Goal: Information Seeking & Learning: Learn about a topic

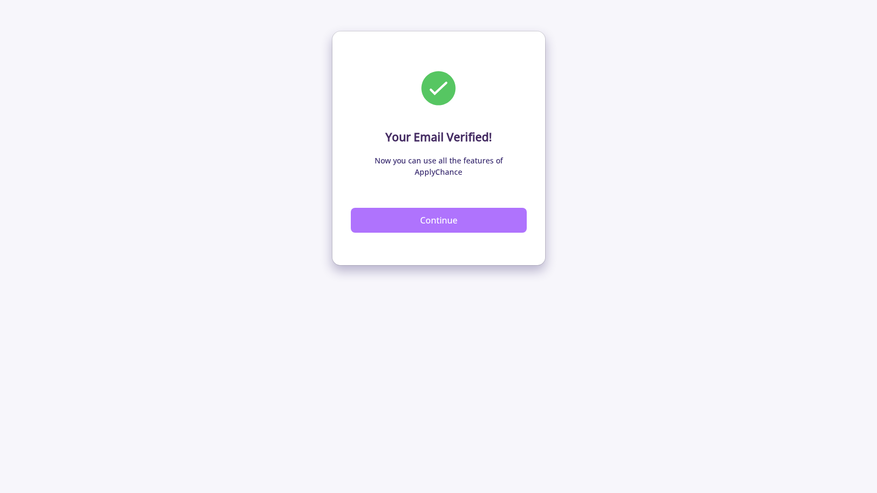
click at [429, 209] on button "Continue" at bounding box center [439, 220] width 176 height 25
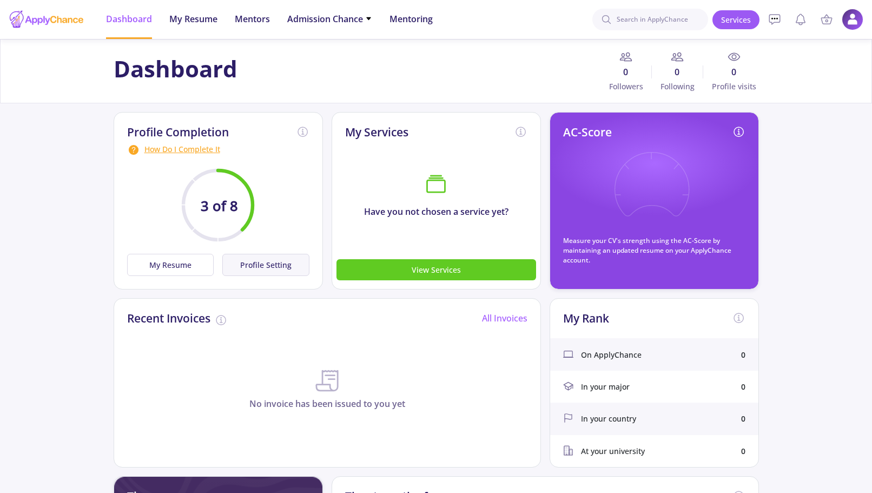
click at [244, 264] on button "Profile Setting" at bounding box center [265, 265] width 87 height 22
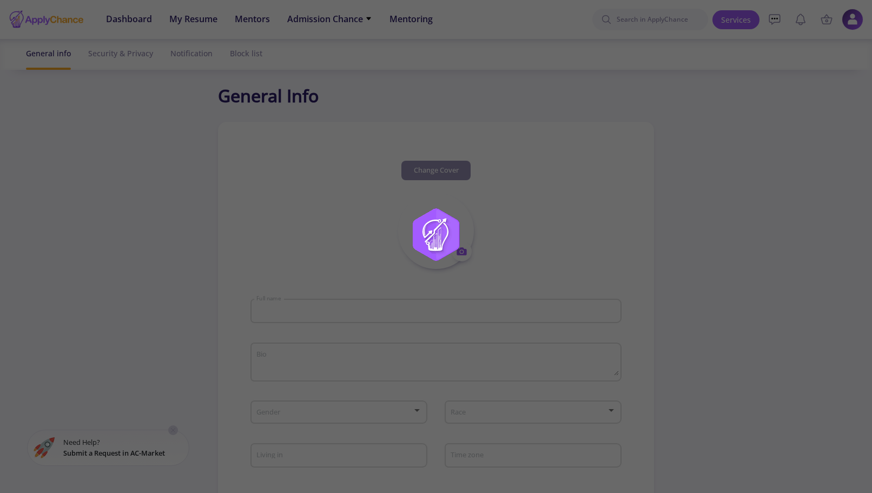
type input "[PERSON_NAME]"
type input "amiramiri5"
type input "[EMAIL_ADDRESS][DOMAIN_NAME]"
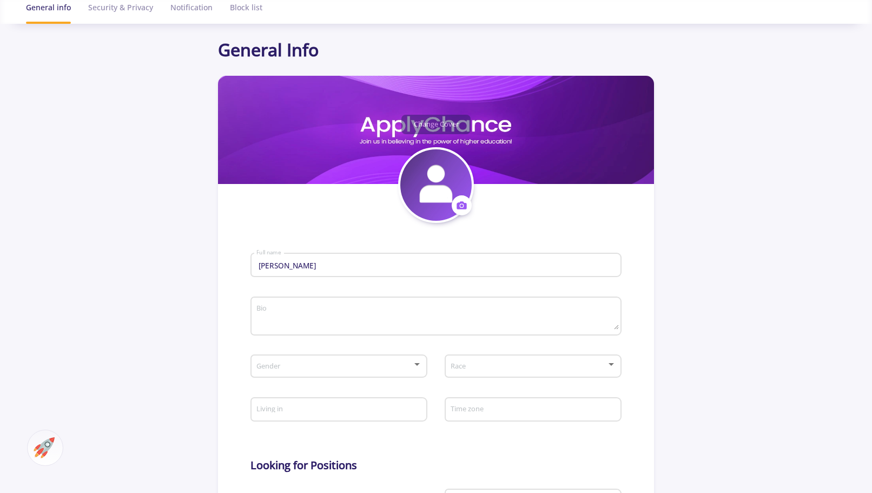
scroll to position [108, 0]
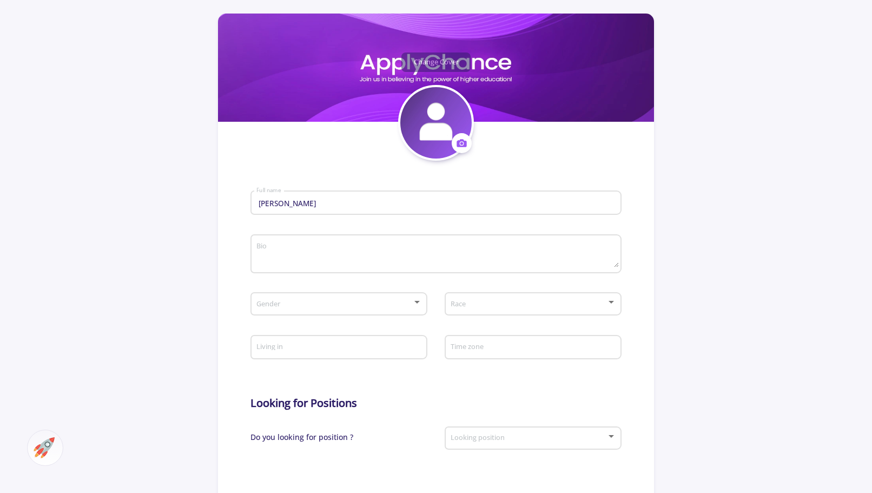
click at [299, 260] on textarea "Bio" at bounding box center [437, 254] width 363 height 25
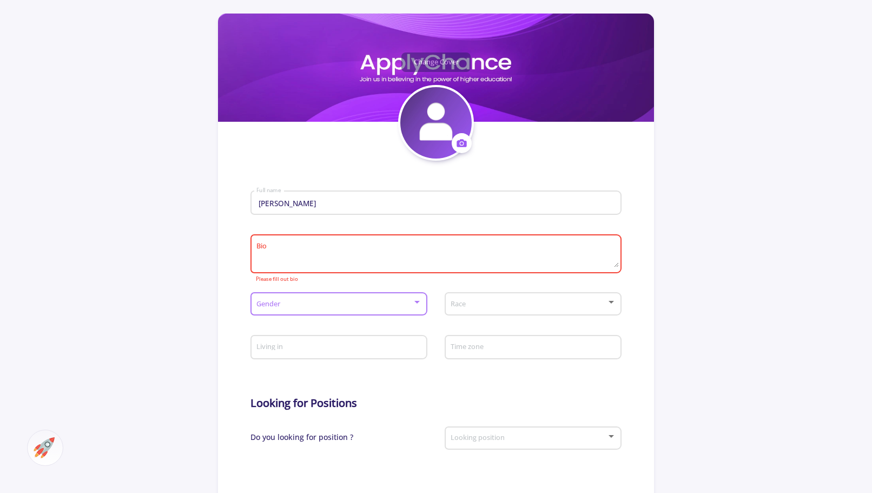
click at [315, 308] on span at bounding box center [336, 304] width 154 height 8
click at [275, 315] on span "[DEMOGRAPHIC_DATA]" at bounding box center [339, 313] width 156 height 19
click at [484, 304] on span at bounding box center [530, 304] width 154 height 8
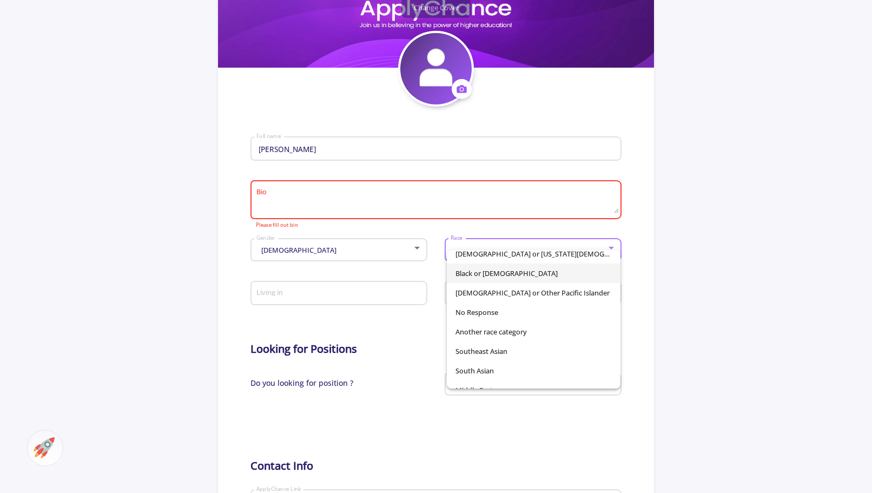
scroll to position [76, 0]
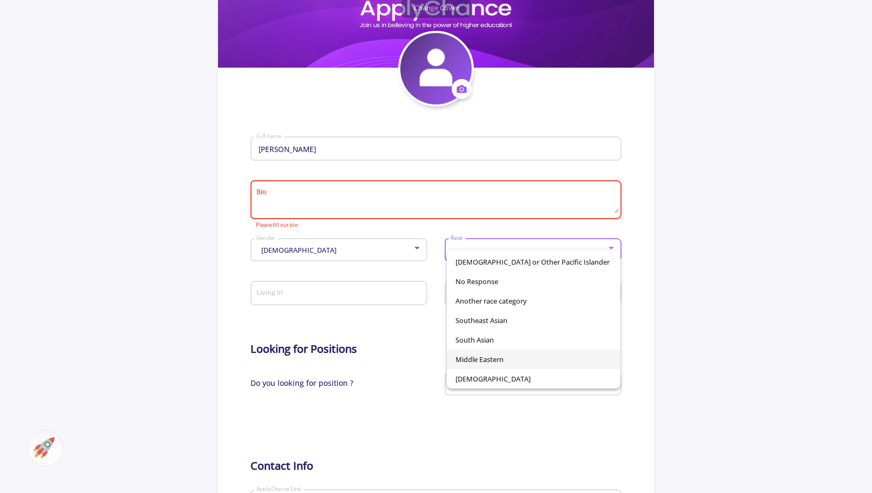
click at [532, 359] on span "Middle Eastern" at bounding box center [534, 359] width 156 height 19
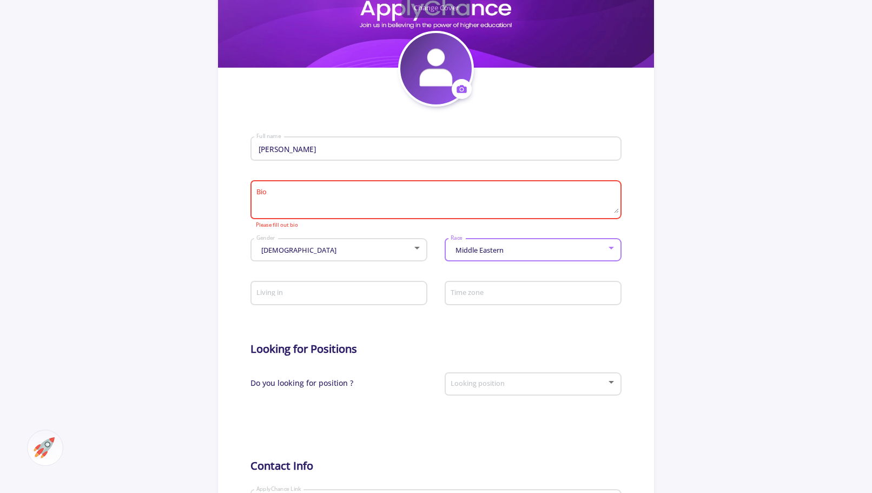
click at [351, 293] on input "Living in" at bounding box center [340, 294] width 169 height 10
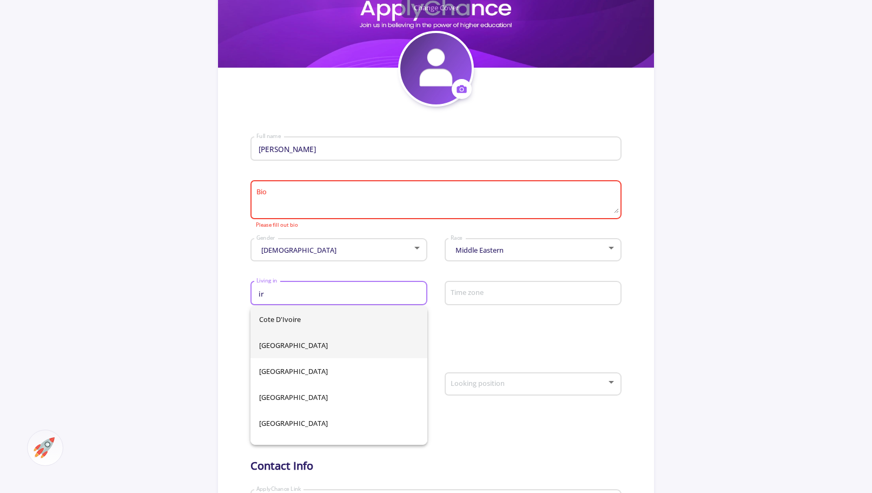
click at [297, 341] on span "[GEOGRAPHIC_DATA]" at bounding box center [339, 345] width 160 height 26
type input "[GEOGRAPHIC_DATA]"
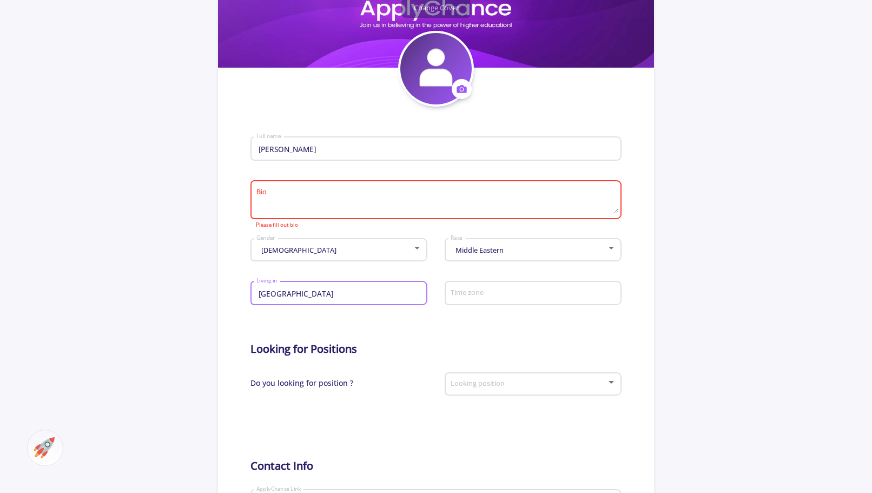
click at [522, 284] on div "Time zone" at bounding box center [533, 291] width 166 height 28
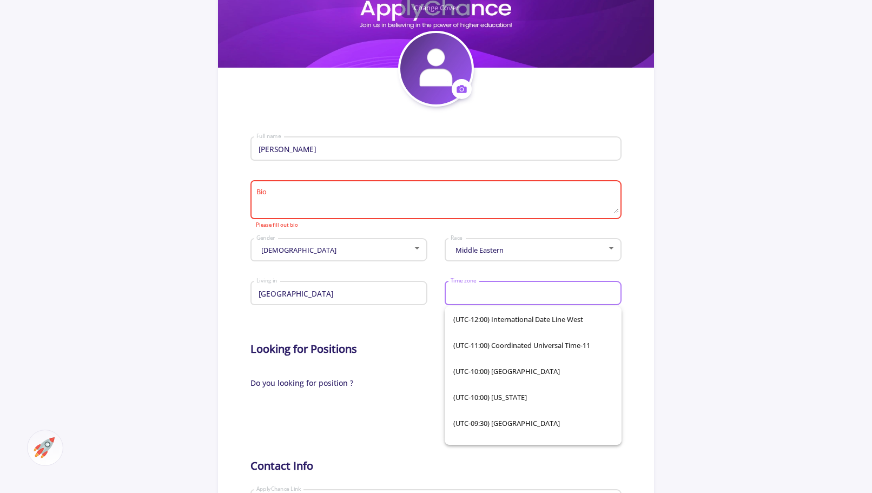
click at [500, 299] on input "Time zone" at bounding box center [534, 294] width 169 height 10
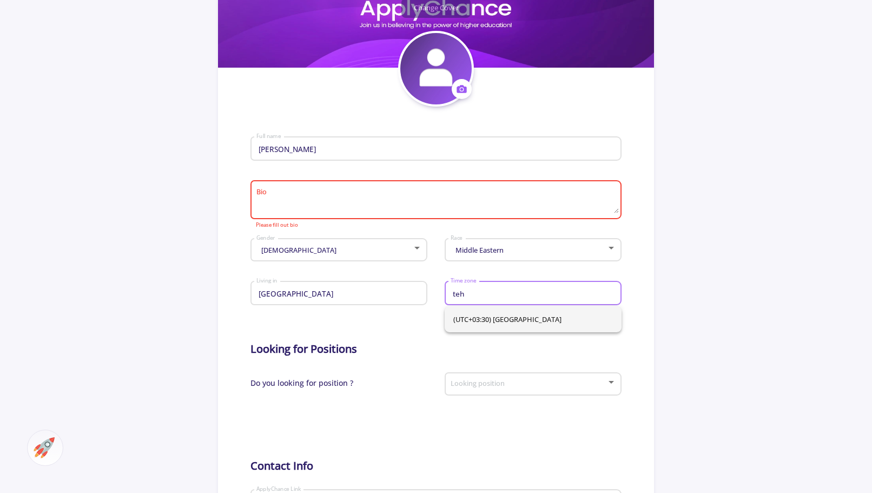
type input "teh"
click at [454, 322] on span "(UTC+03:30) [GEOGRAPHIC_DATA]" at bounding box center [534, 319] width 160 height 26
type input "(UTC+03:30) [GEOGRAPHIC_DATA]"
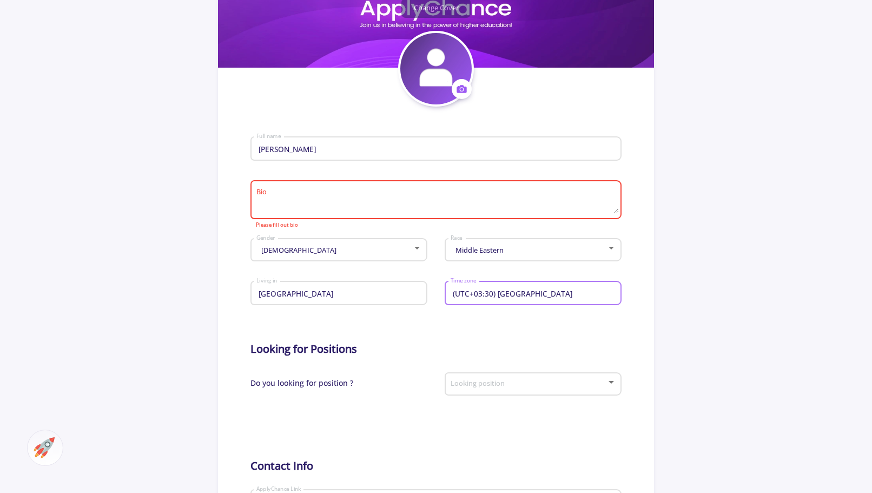
scroll to position [216, 0]
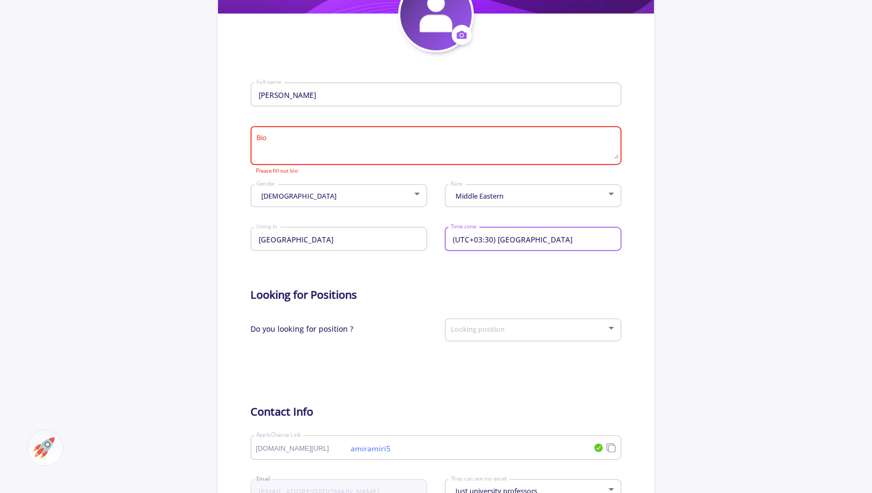
click at [469, 337] on div "Looking position" at bounding box center [533, 327] width 166 height 27
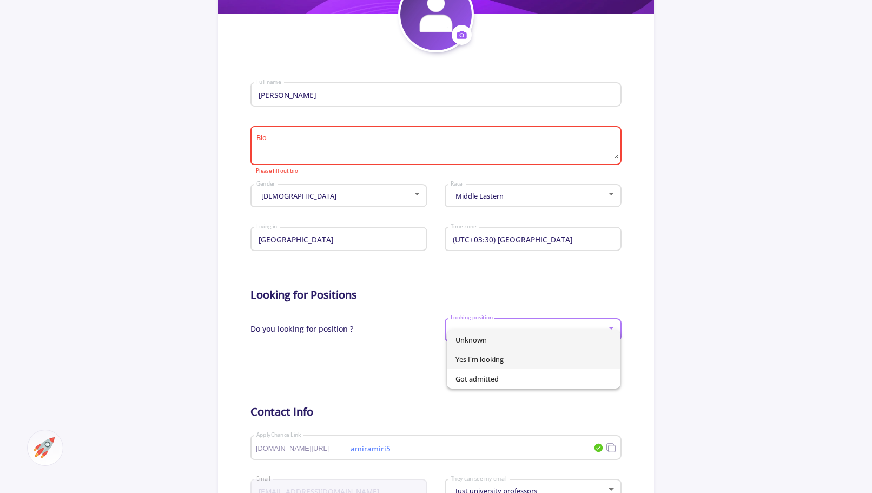
click at [478, 357] on span "Yes I'm looking" at bounding box center [534, 359] width 156 height 19
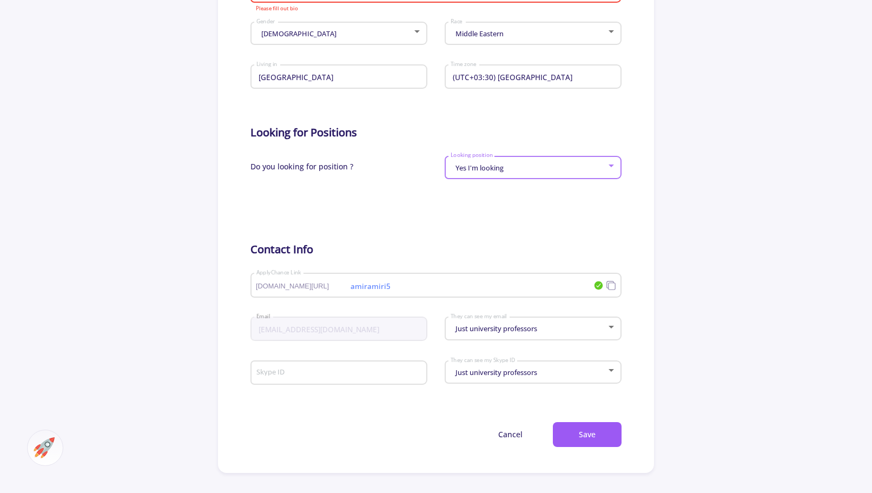
scroll to position [108, 0]
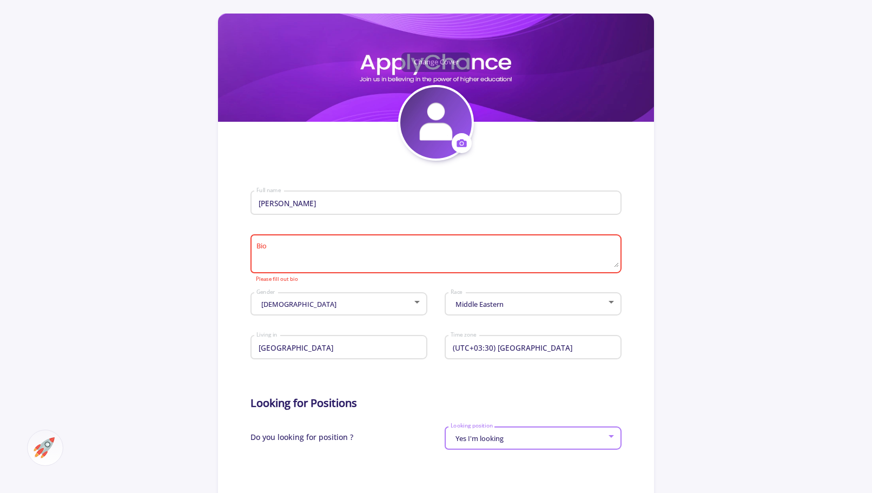
click at [326, 250] on textarea "Bio" at bounding box center [437, 254] width 363 height 25
paste textarea "I am a dedicated educator with a Master’s degree in Curriculum Planning and ove…"
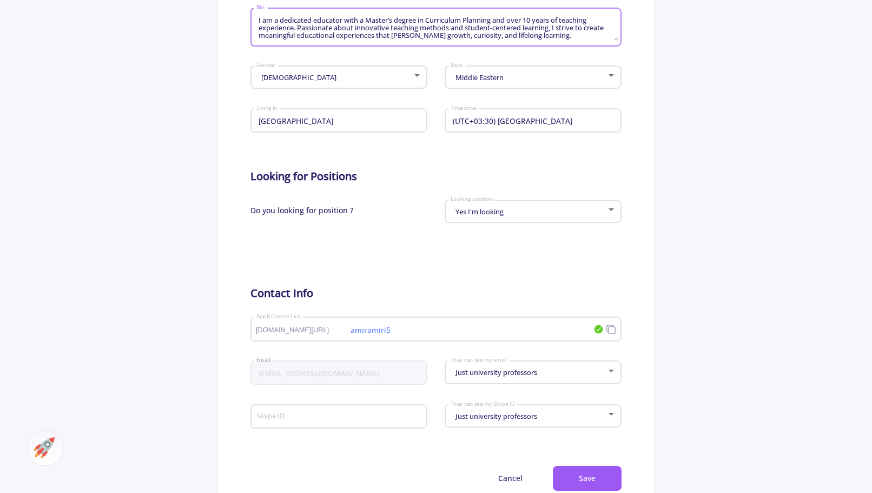
scroll to position [433, 0]
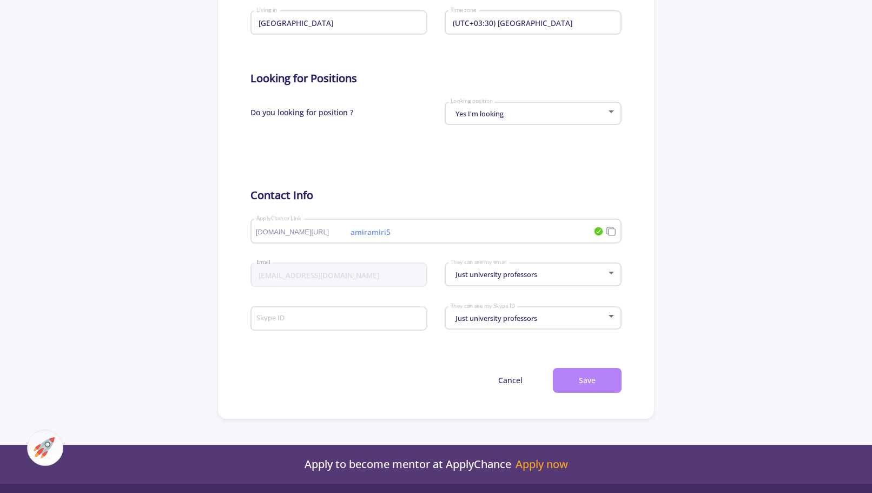
type textarea "I am a dedicated educator with a Master’s degree in Curriculum Planning and ove…"
click at [587, 380] on button "Save" at bounding box center [587, 380] width 69 height 25
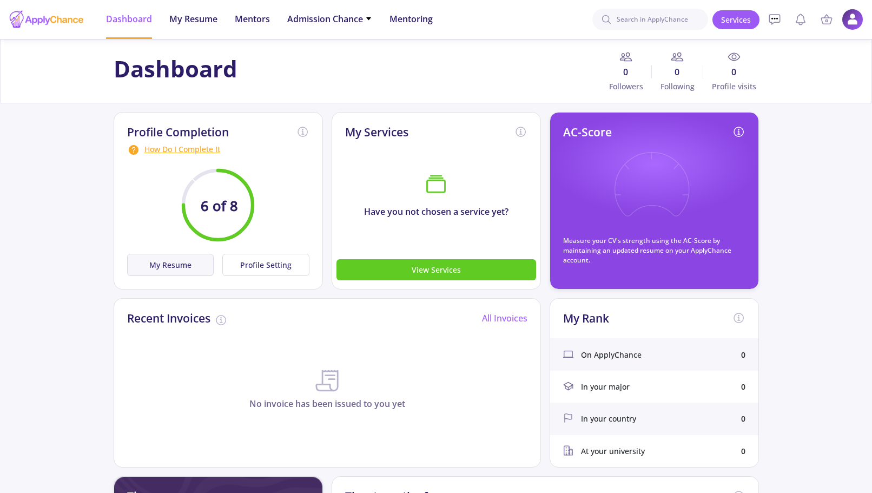
click at [186, 272] on button "My Resume" at bounding box center [170, 265] width 87 height 22
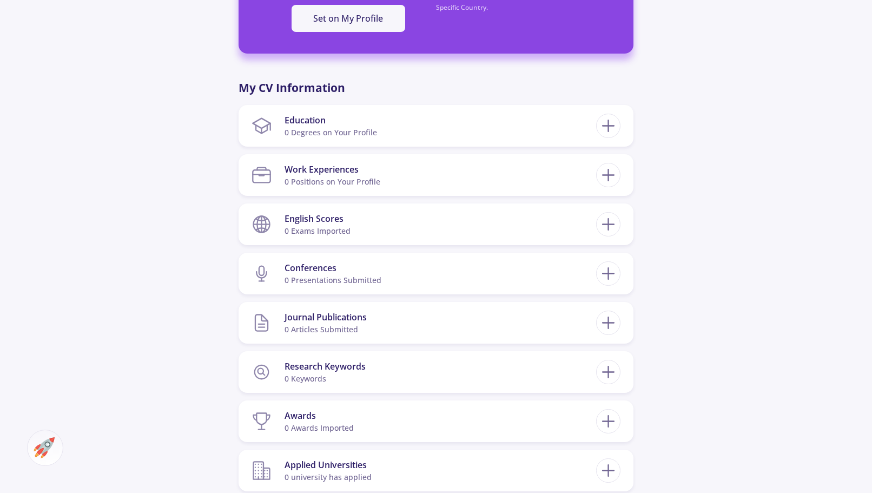
scroll to position [433, 0]
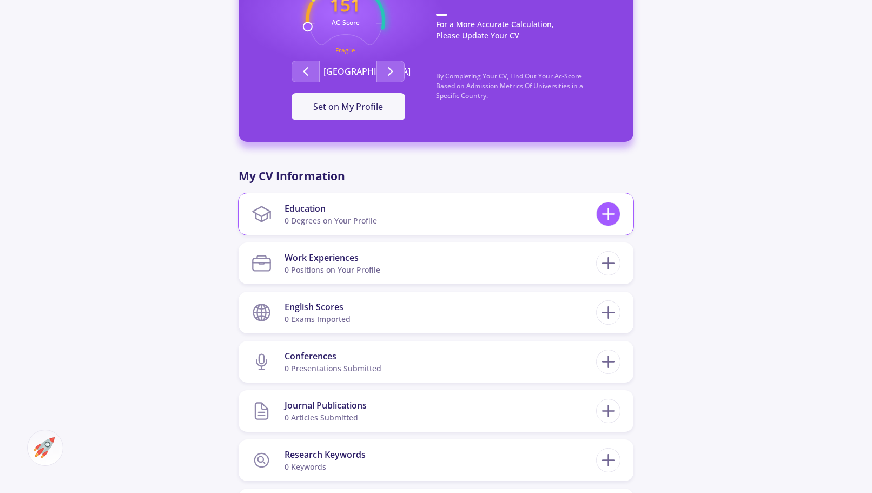
click at [609, 215] on line at bounding box center [609, 213] width 0 height 11
checkbox input "false"
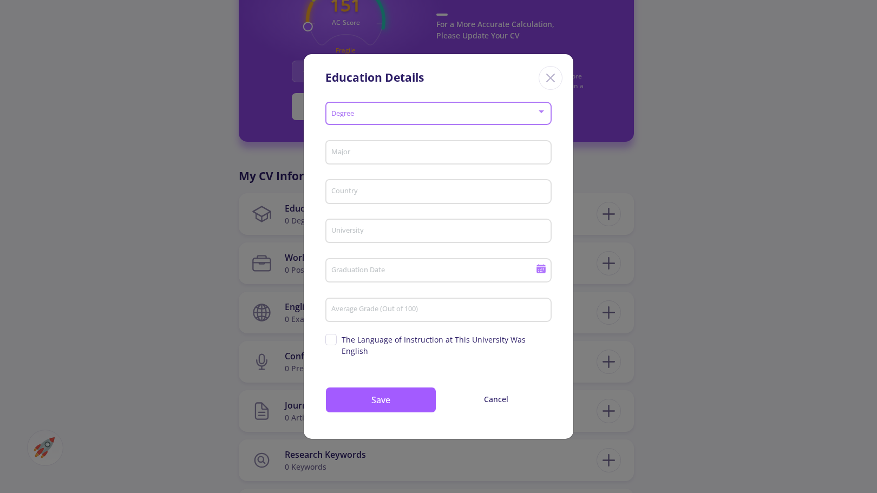
click at [487, 117] on span at bounding box center [435, 114] width 204 height 8
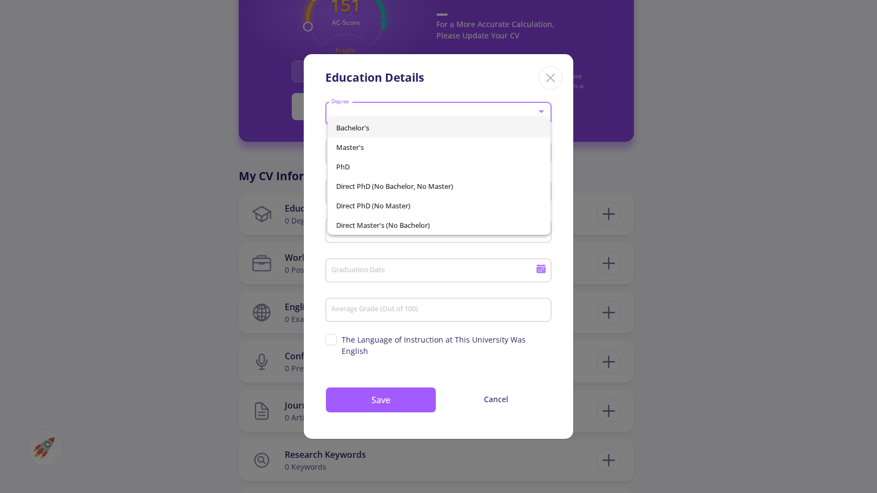
click at [364, 129] on span "Bachelor's" at bounding box center [439, 127] width 206 height 19
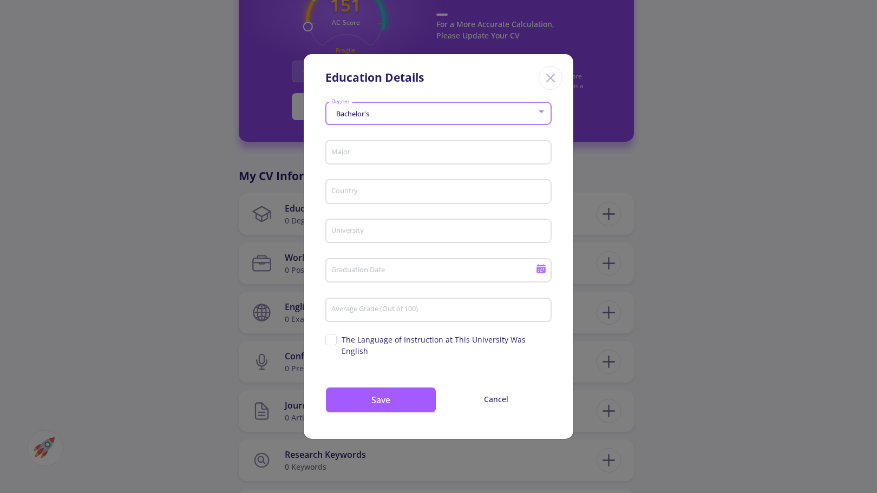
click at [383, 158] on input "Major" at bounding box center [440, 153] width 219 height 10
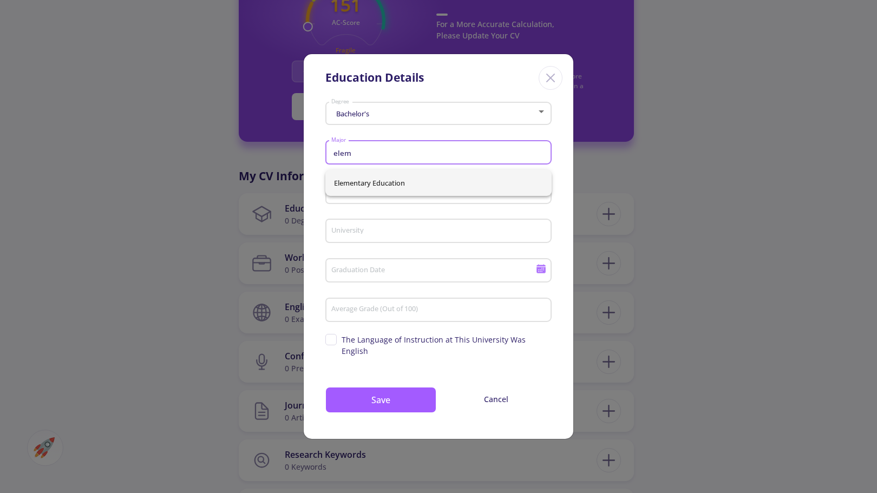
click at [383, 175] on span "Elementary Education" at bounding box center [438, 183] width 209 height 26
type input "Elementary Education"
click at [372, 196] on input "Country" at bounding box center [440, 192] width 219 height 10
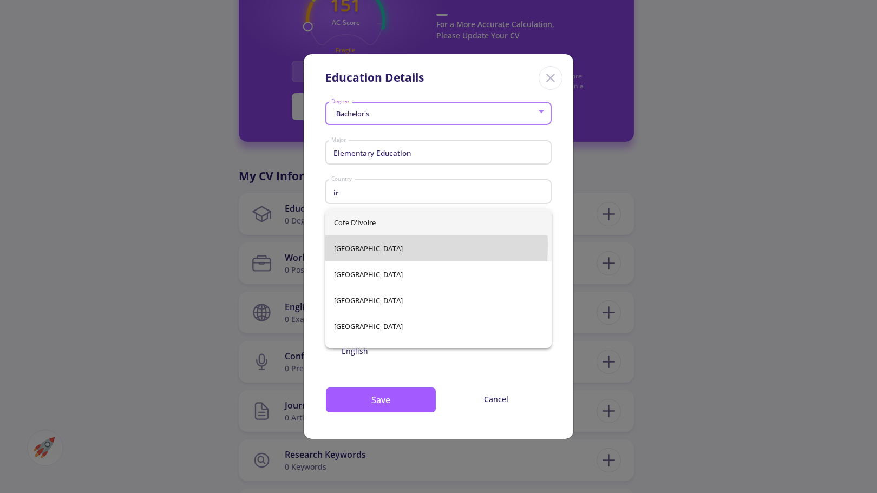
click at [343, 245] on span "[GEOGRAPHIC_DATA]" at bounding box center [438, 248] width 209 height 26
type input "[GEOGRAPHIC_DATA]"
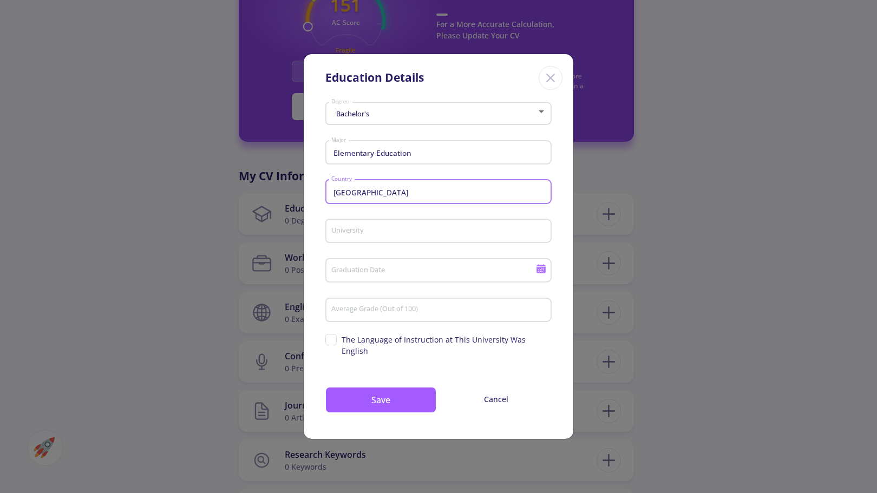
click at [380, 237] on input "University" at bounding box center [440, 232] width 219 height 10
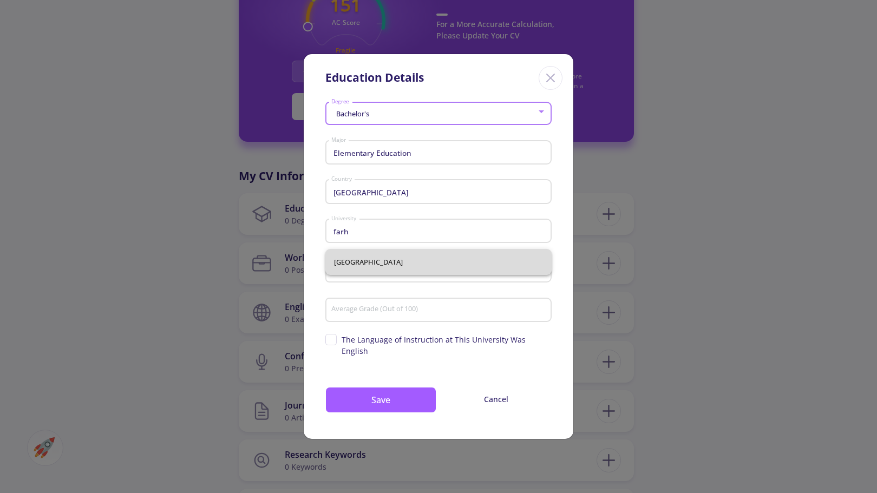
click at [369, 267] on span "[GEOGRAPHIC_DATA]" at bounding box center [438, 262] width 209 height 26
type input "[GEOGRAPHIC_DATA]"
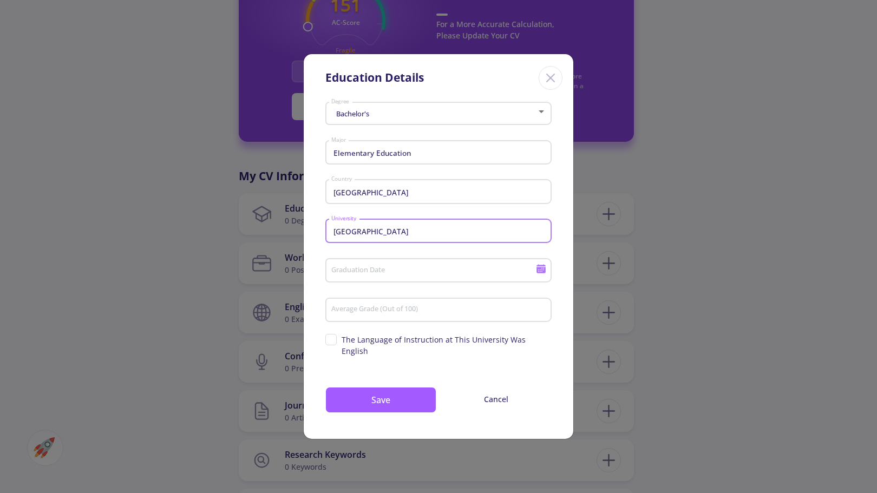
click at [423, 276] on input "Graduation Date" at bounding box center [435, 271] width 208 height 10
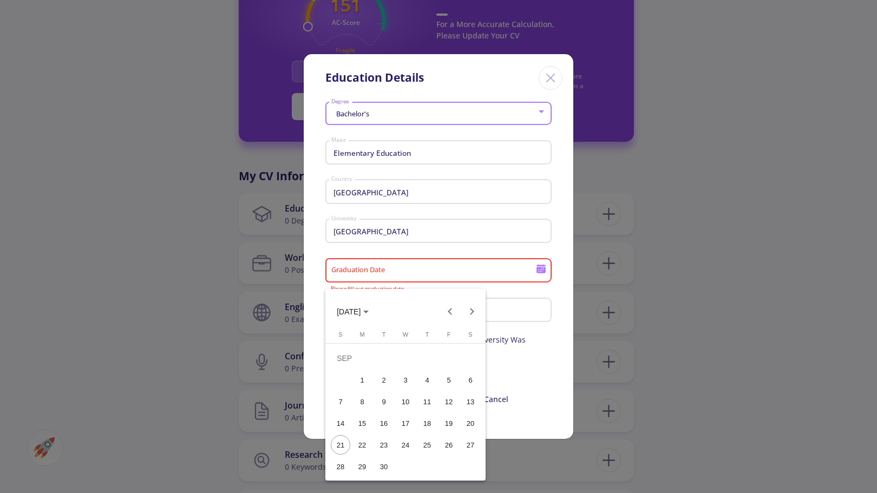
click at [343, 314] on span "[DATE]" at bounding box center [349, 311] width 24 height 9
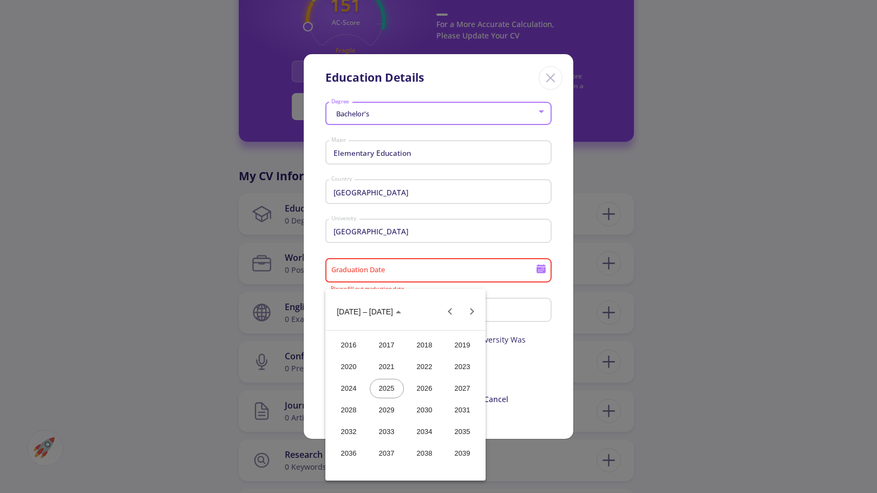
click at [389, 370] on div "2021" at bounding box center [387, 366] width 34 height 19
click at [351, 365] on div "JAN" at bounding box center [349, 366] width 34 height 19
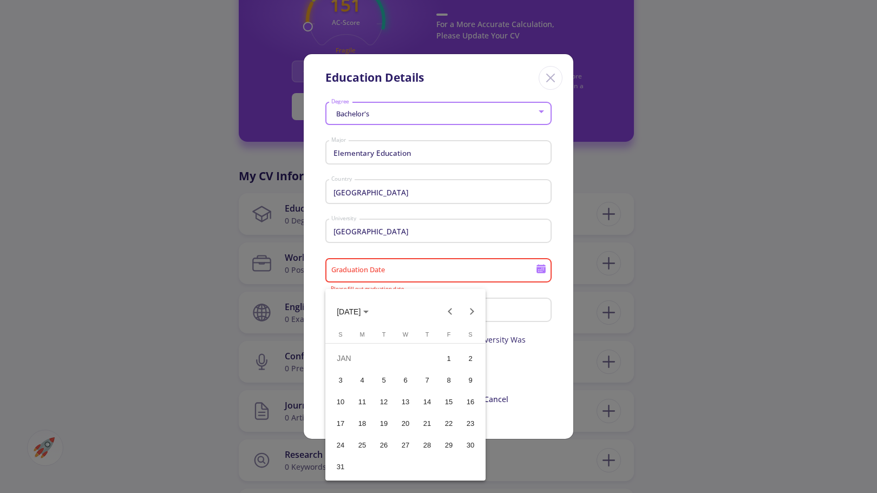
click at [365, 379] on div "4" at bounding box center [361, 379] width 19 height 19
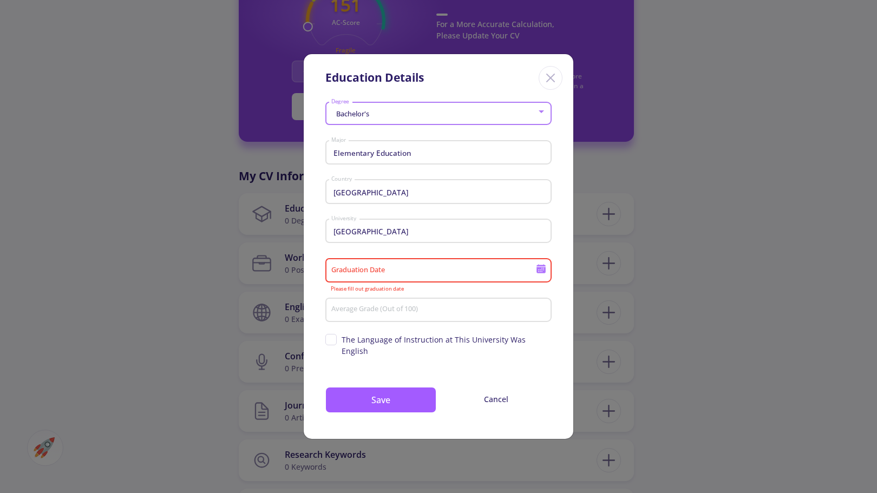
type input "[DATE]"
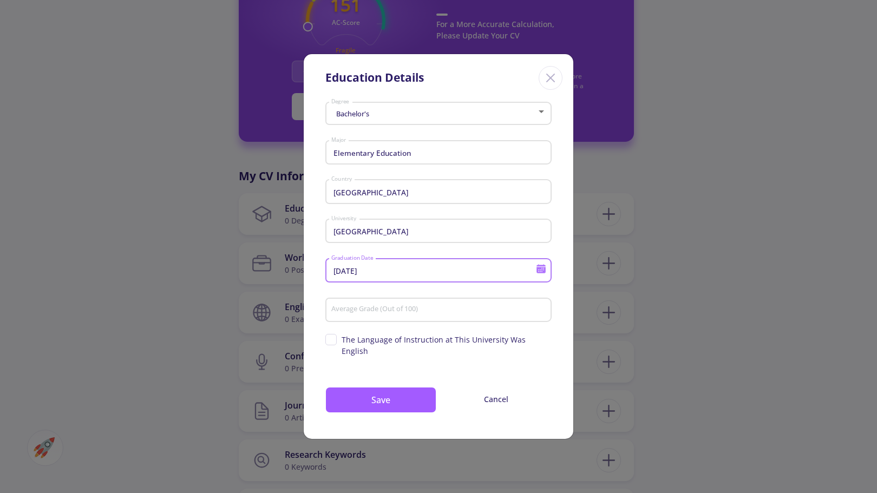
click at [390, 315] on input "Average Grade (Out of 100)" at bounding box center [440, 310] width 219 height 10
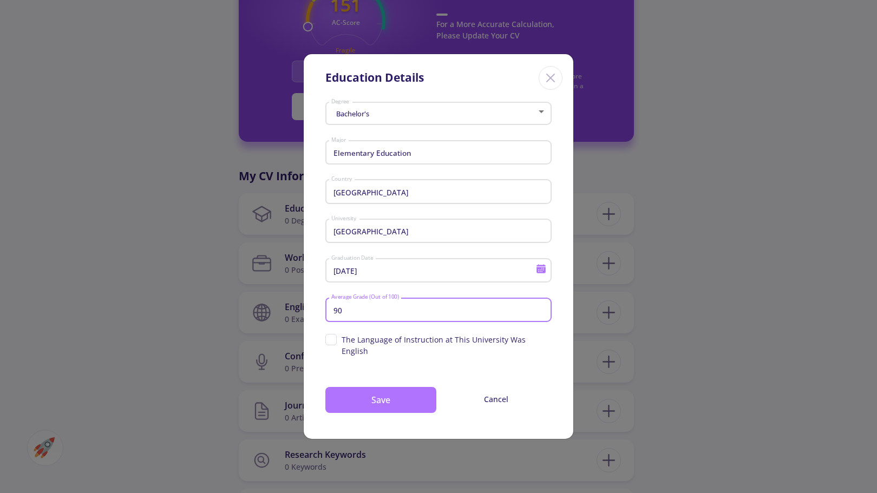
type input "90"
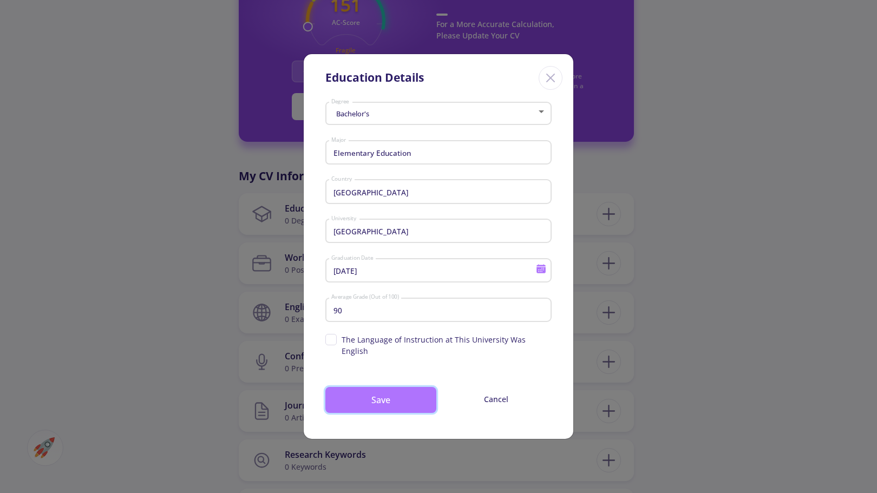
click at [355, 395] on button "Save" at bounding box center [380, 400] width 111 height 26
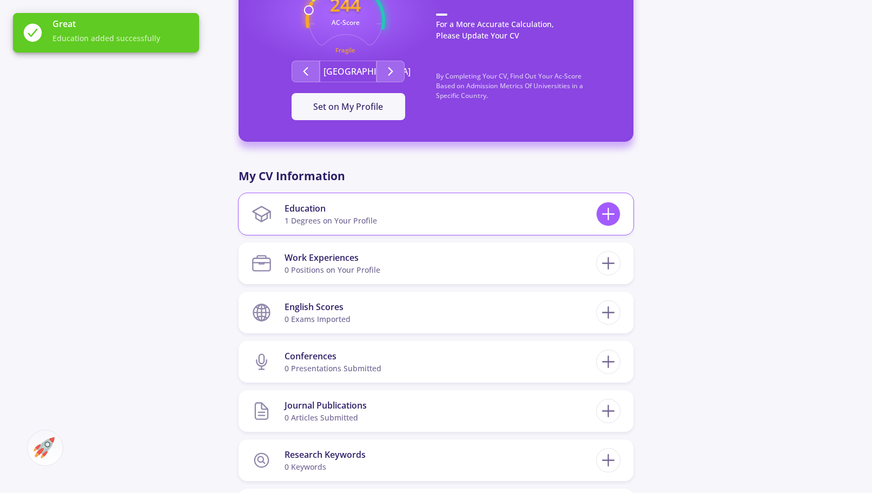
click at [611, 220] on icon at bounding box center [609, 214] width 20 height 20
checkbox input "false"
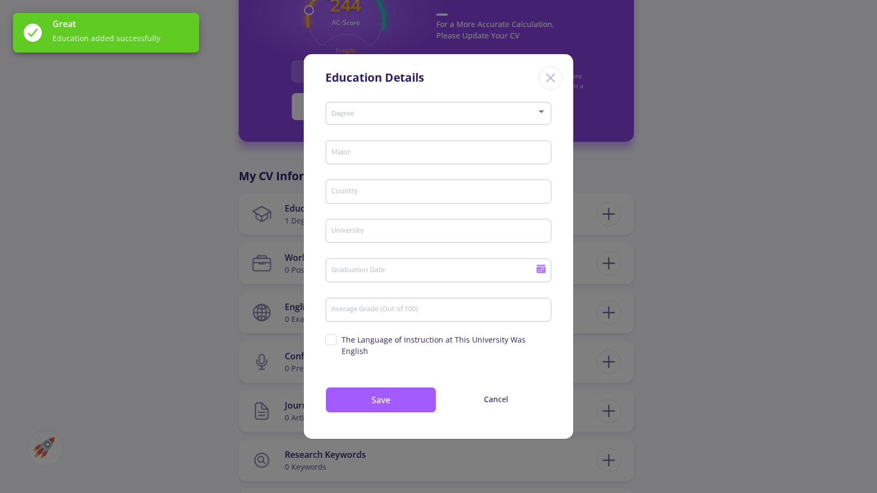
click at [411, 116] on span at bounding box center [435, 114] width 204 height 8
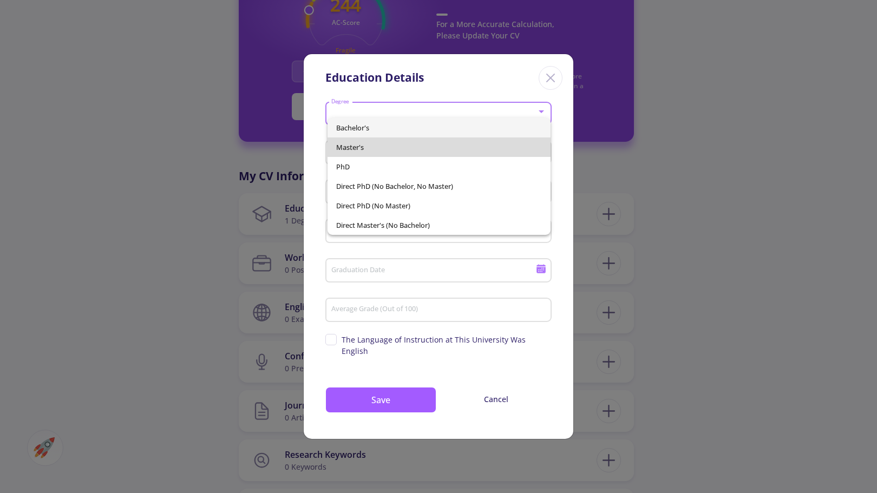
click at [366, 144] on span "Master's" at bounding box center [439, 146] width 206 height 19
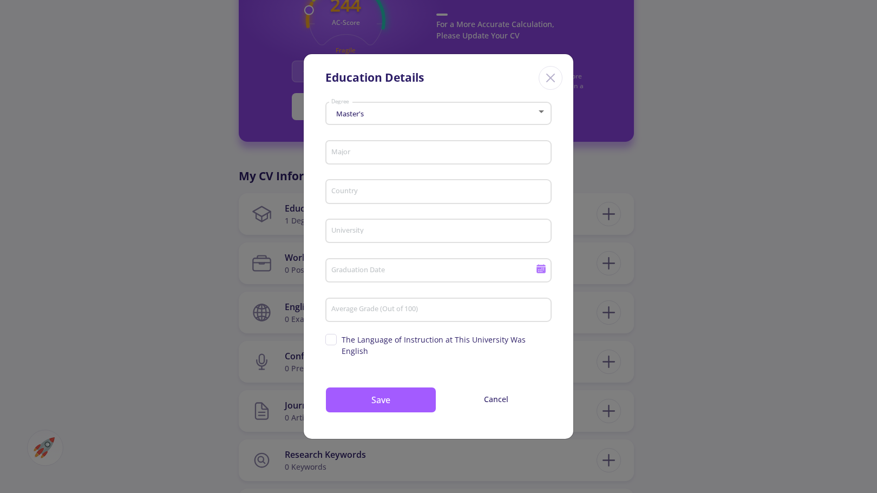
click at [355, 150] on div "Major" at bounding box center [439, 150] width 216 height 28
click at [350, 157] on input "Major" at bounding box center [440, 153] width 219 height 10
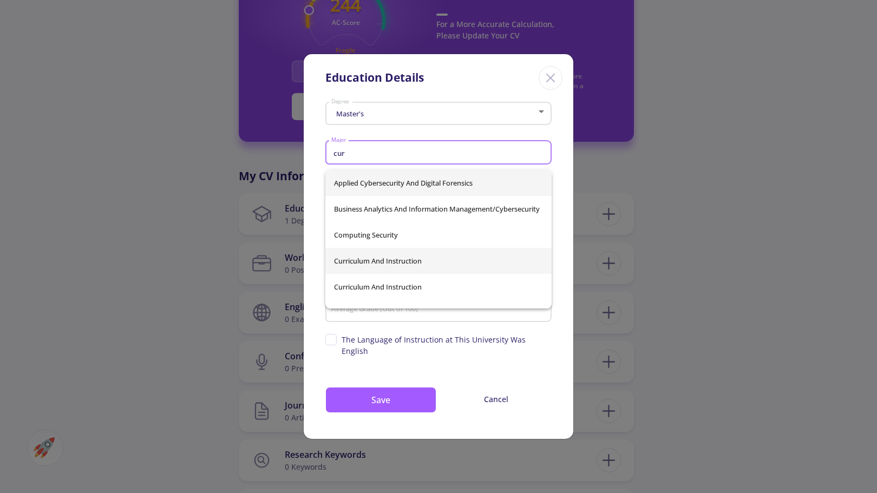
click at [383, 259] on span "Curriculum And Instruction" at bounding box center [438, 261] width 209 height 26
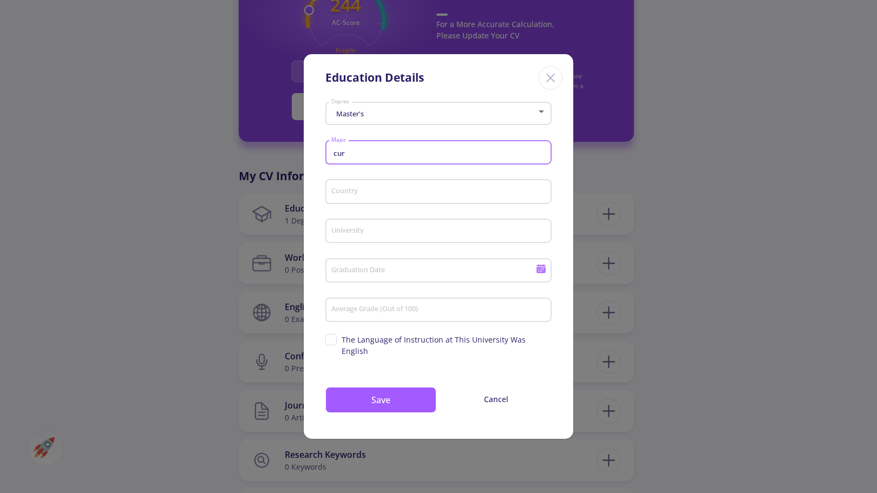
type input "Curriculum And Instruction"
click at [355, 204] on div "Country" at bounding box center [439, 189] width 216 height 28
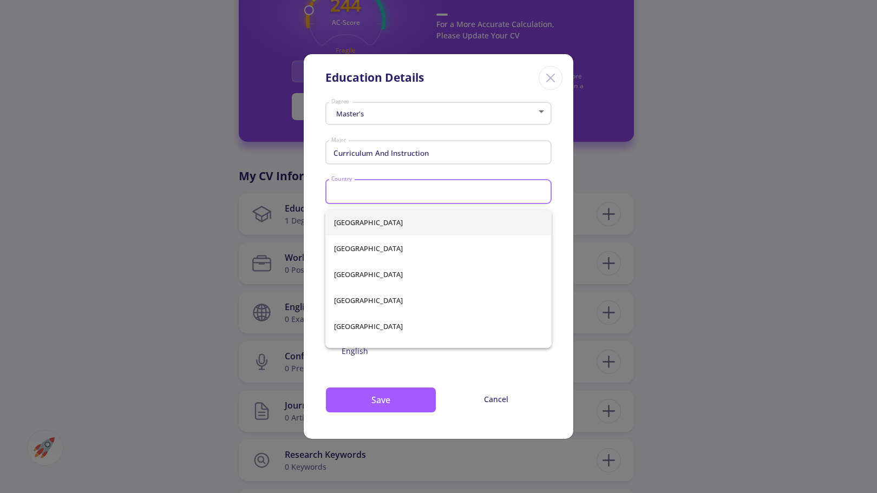
click at [353, 194] on input "Country" at bounding box center [440, 192] width 219 height 10
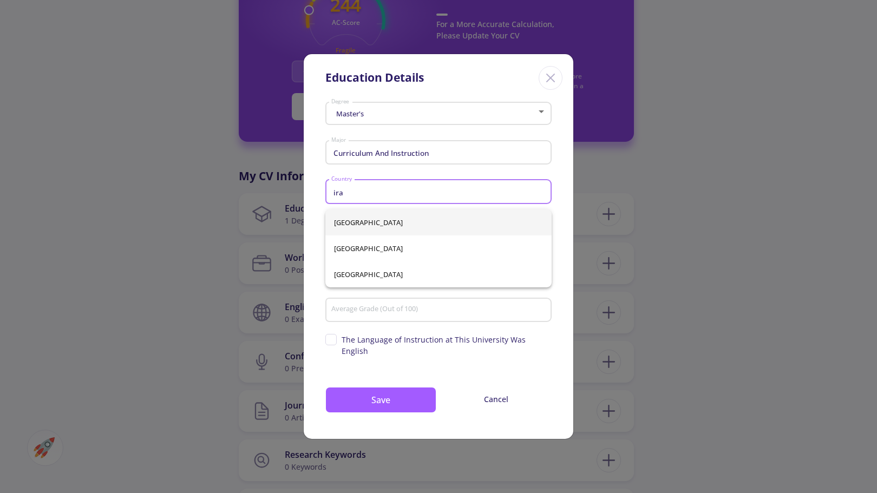
click at [348, 218] on span "[GEOGRAPHIC_DATA]" at bounding box center [438, 222] width 209 height 26
type input "[GEOGRAPHIC_DATA]"
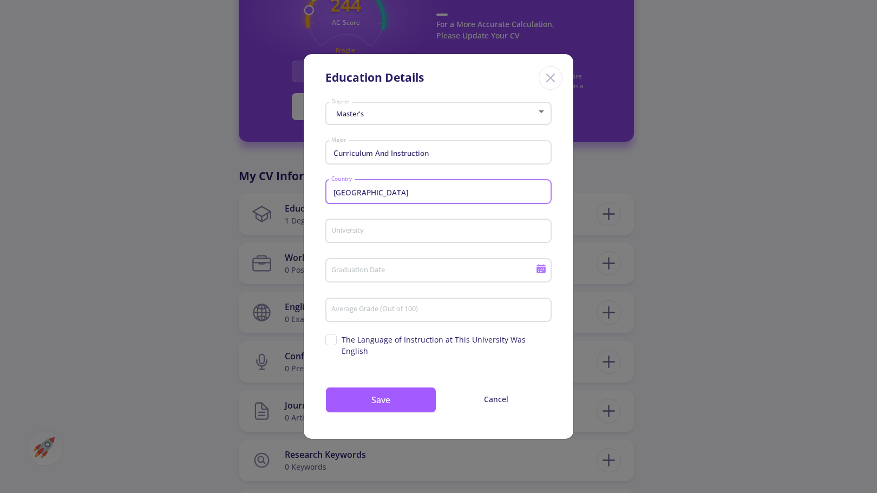
click at [397, 237] on input "University" at bounding box center [440, 232] width 219 height 10
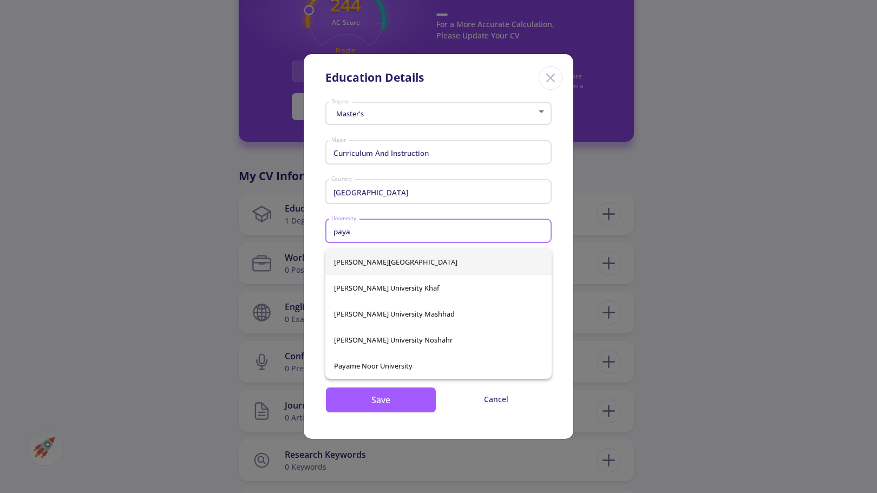
click at [372, 260] on span "[PERSON_NAME][GEOGRAPHIC_DATA]" at bounding box center [438, 262] width 209 height 26
type input "[PERSON_NAME][GEOGRAPHIC_DATA]"
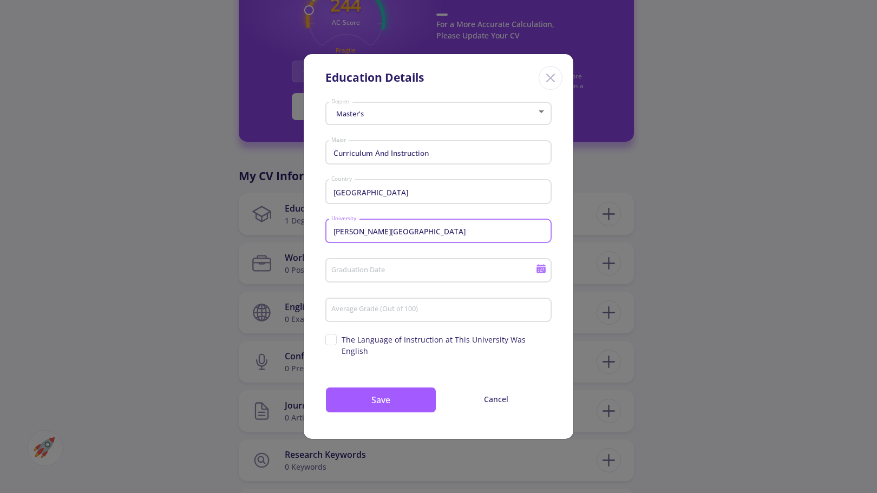
click at [389, 276] on input "Graduation Date" at bounding box center [435, 271] width 208 height 10
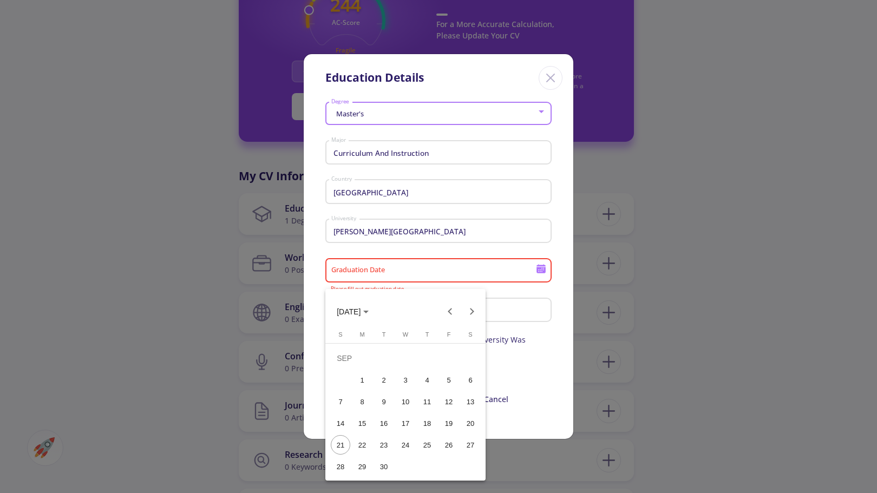
click at [360, 314] on span "[DATE]" at bounding box center [349, 311] width 24 height 9
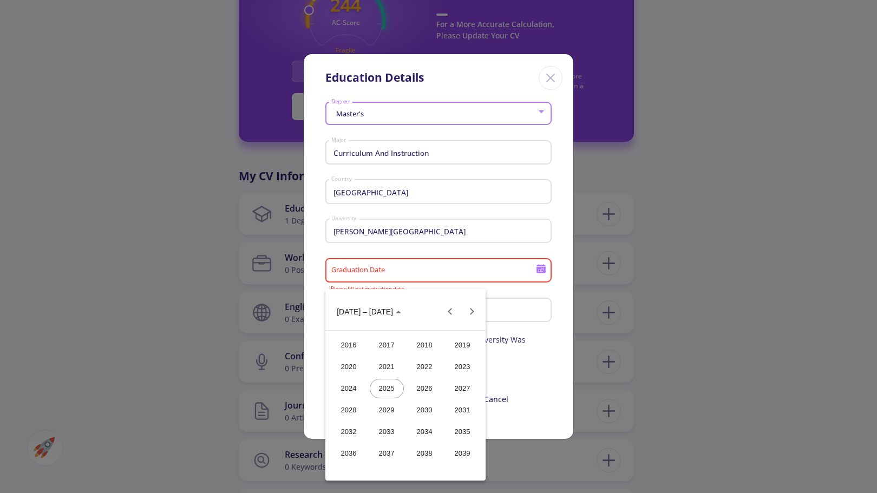
click at [434, 366] on div "2022" at bounding box center [425, 366] width 34 height 19
click at [366, 308] on button "2022" at bounding box center [349, 312] width 42 height 22
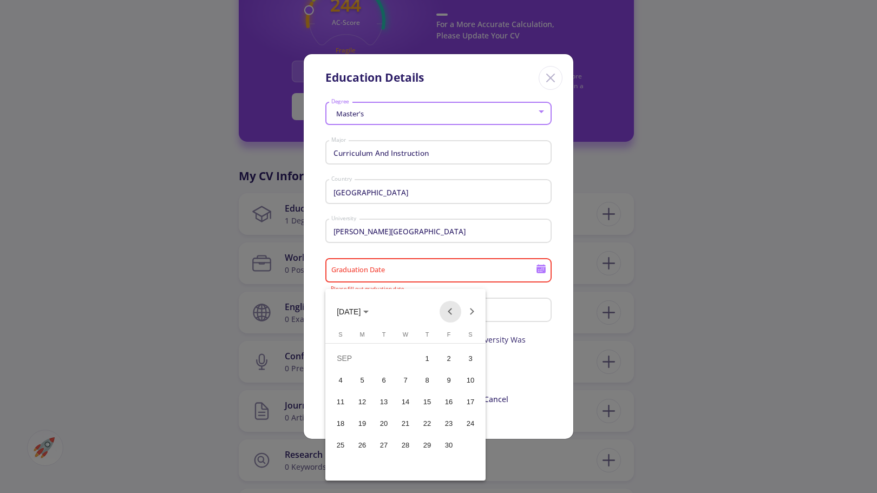
click at [448, 307] on button "Previous month" at bounding box center [450, 312] width 22 height 22
click at [391, 308] on div at bounding box center [408, 312] width 62 height 22
click at [369, 308] on span "[DATE]" at bounding box center [353, 311] width 32 height 9
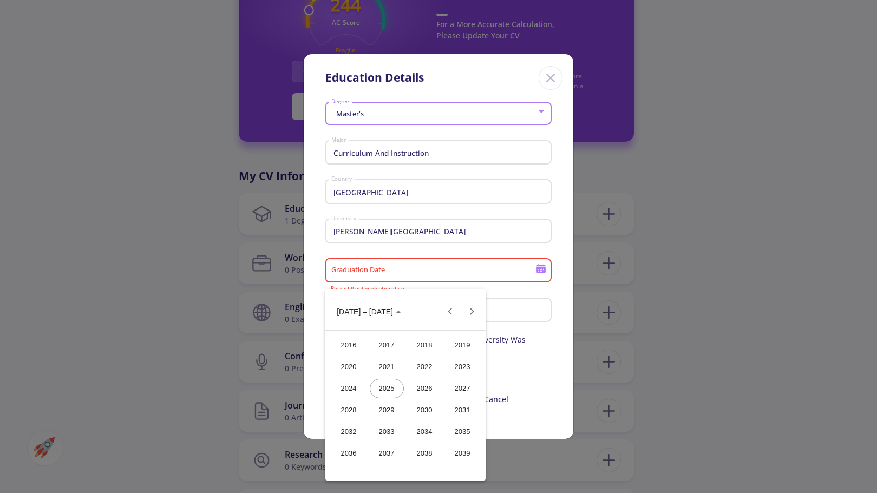
click at [455, 368] on div "2023" at bounding box center [462, 366] width 34 height 19
click at [392, 388] on div "JUN" at bounding box center [387, 388] width 34 height 19
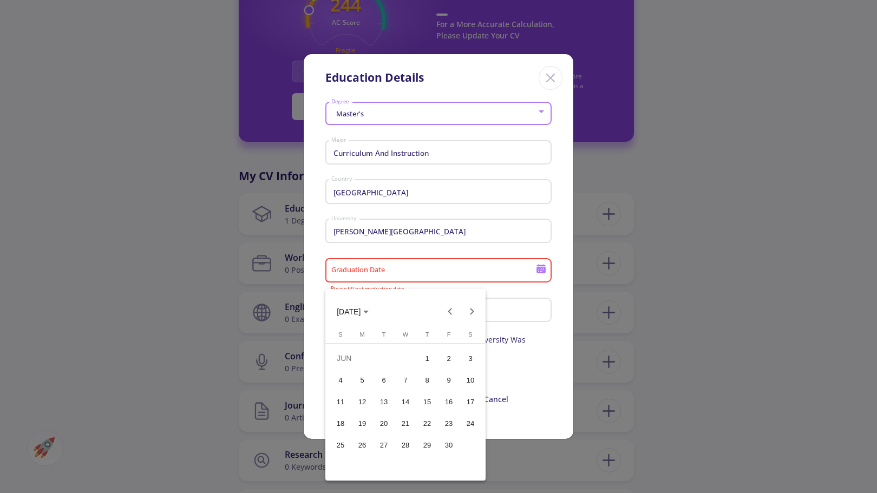
click at [425, 356] on div "1" at bounding box center [426, 358] width 19 height 19
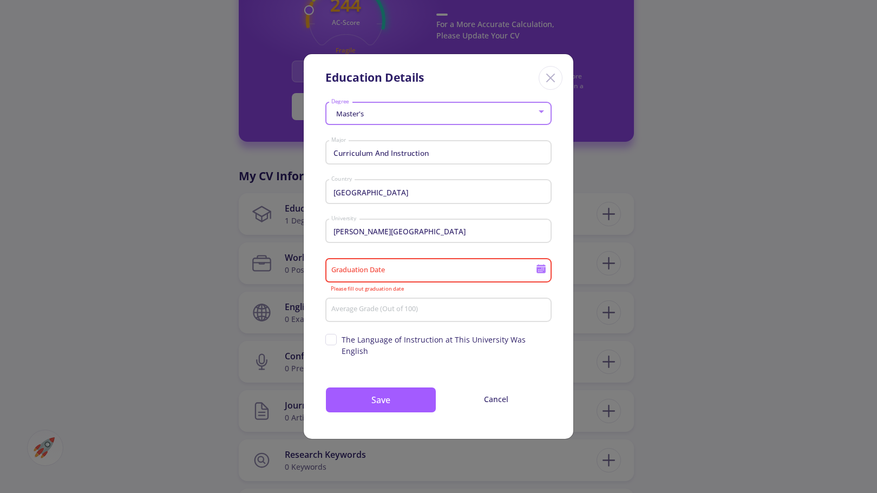
type input "[DATE]"
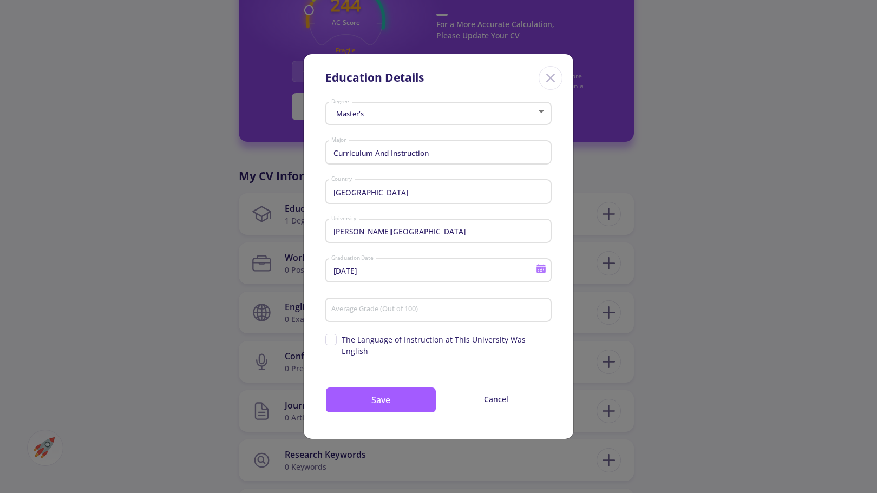
click at [352, 310] on div "Average Grade (Out of 100)" at bounding box center [439, 308] width 216 height 28
type input "80"
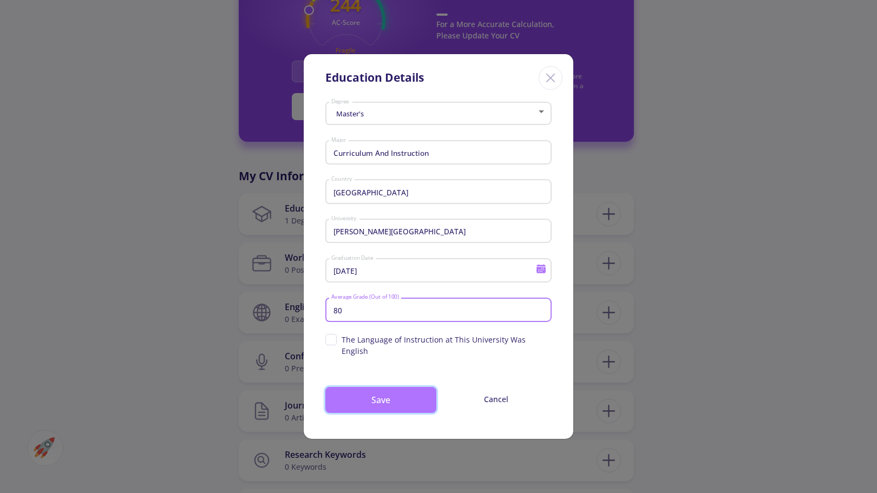
click at [351, 393] on button "Save" at bounding box center [380, 400] width 111 height 26
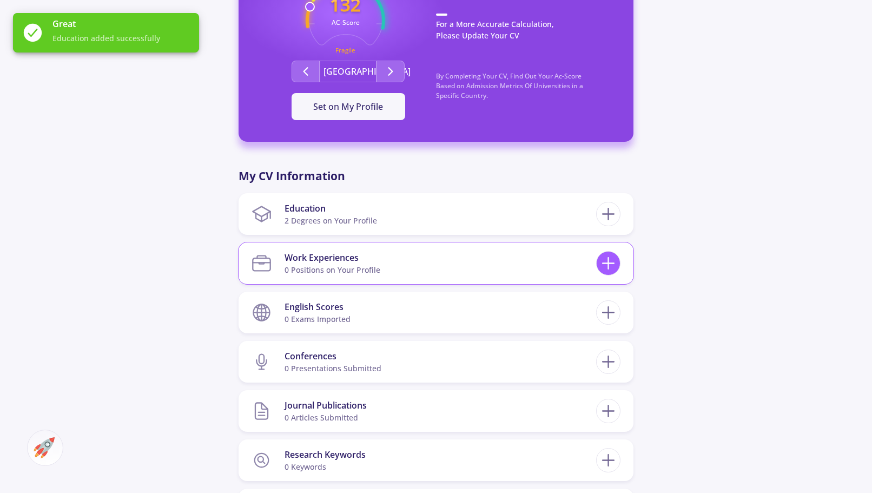
click at [610, 261] on icon at bounding box center [609, 263] width 20 height 20
checkbox input "false"
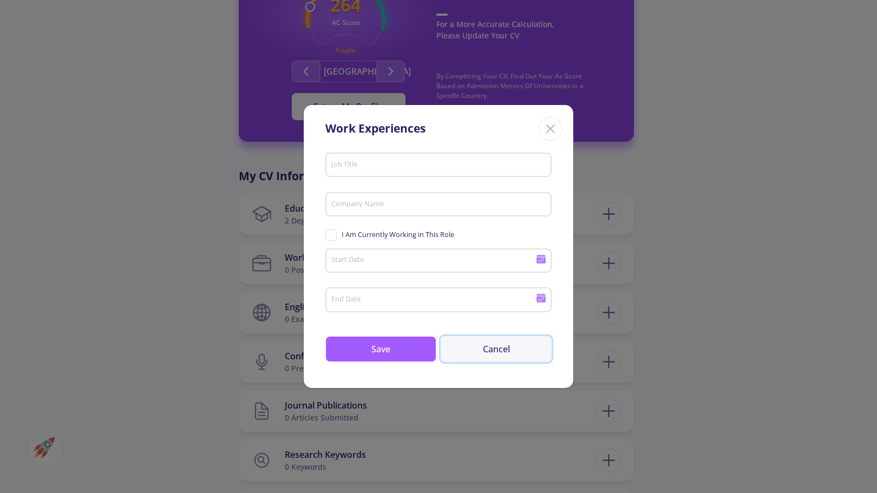
click at [515, 344] on button "Cancel" at bounding box center [496, 349] width 111 height 26
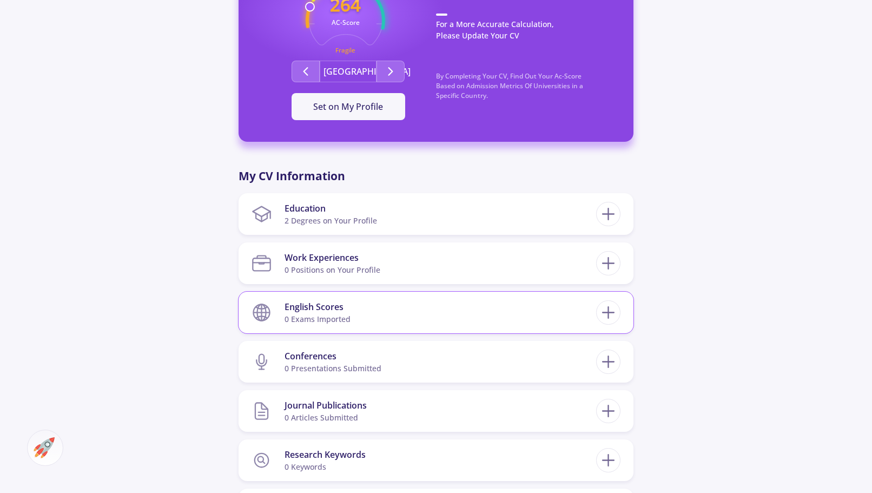
click at [623, 308] on div "English Scores 0 exams imported" at bounding box center [436, 313] width 395 height 42
click at [609, 309] on line at bounding box center [609, 312] width 0 height 11
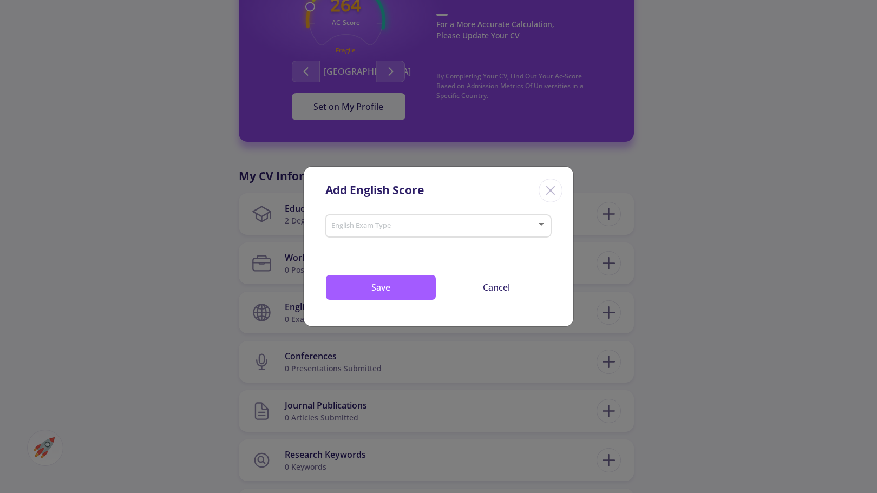
click at [361, 225] on span at bounding box center [435, 226] width 204 height 8
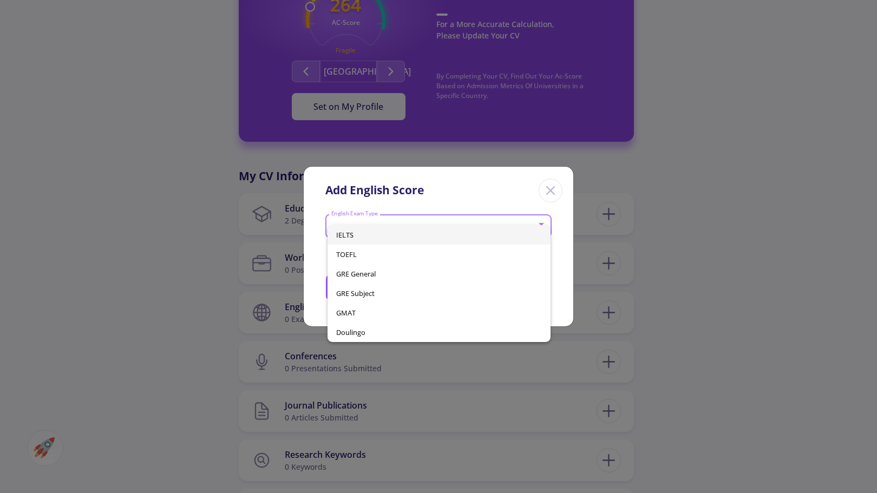
click at [555, 183] on div at bounding box center [438, 246] width 877 height 493
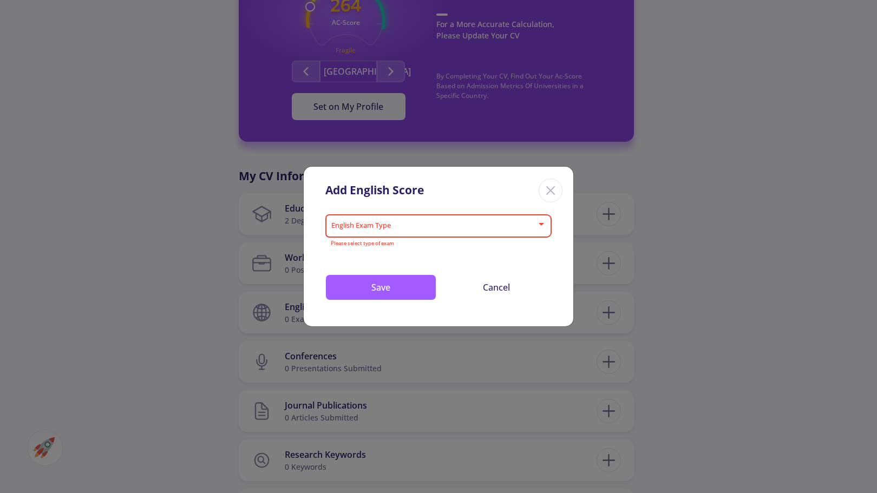
click at [546, 187] on icon "Close" at bounding box center [550, 190] width 17 height 17
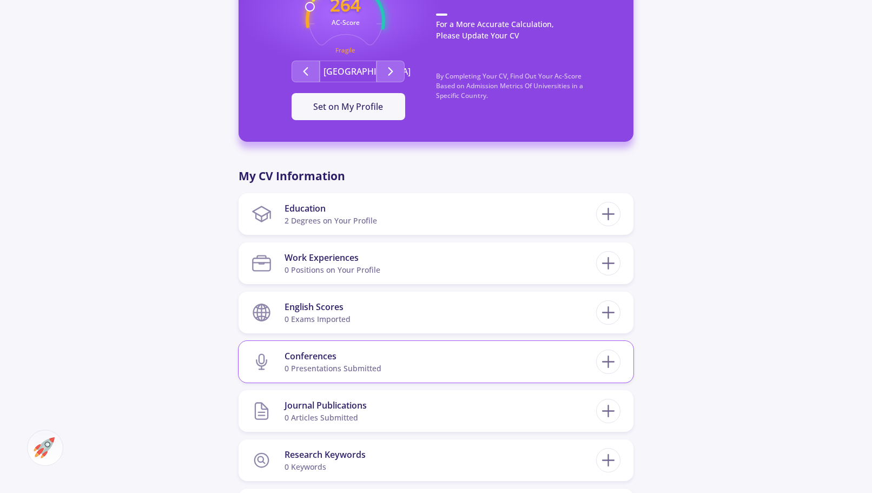
click at [611, 381] on div "Conferences 0 presentations submitted" at bounding box center [436, 362] width 395 height 42
click at [607, 371] on icon at bounding box center [609, 362] width 20 height 20
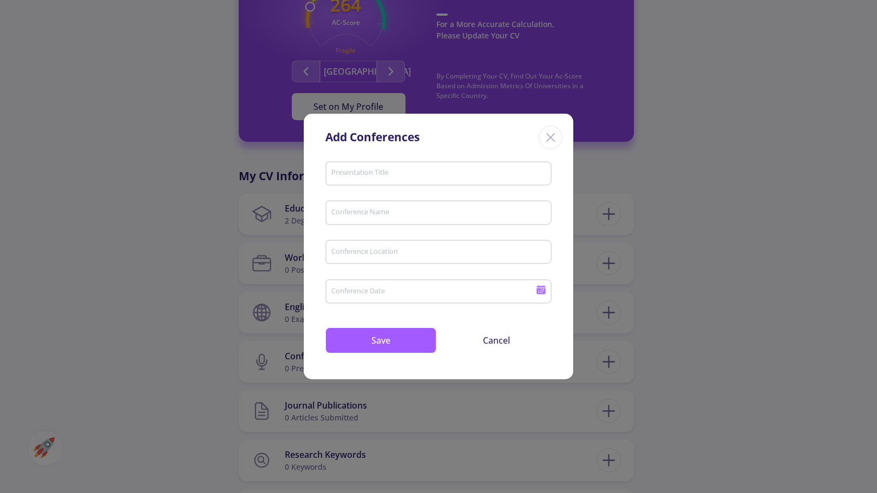
click at [546, 135] on icon "Close" at bounding box center [550, 137] width 17 height 17
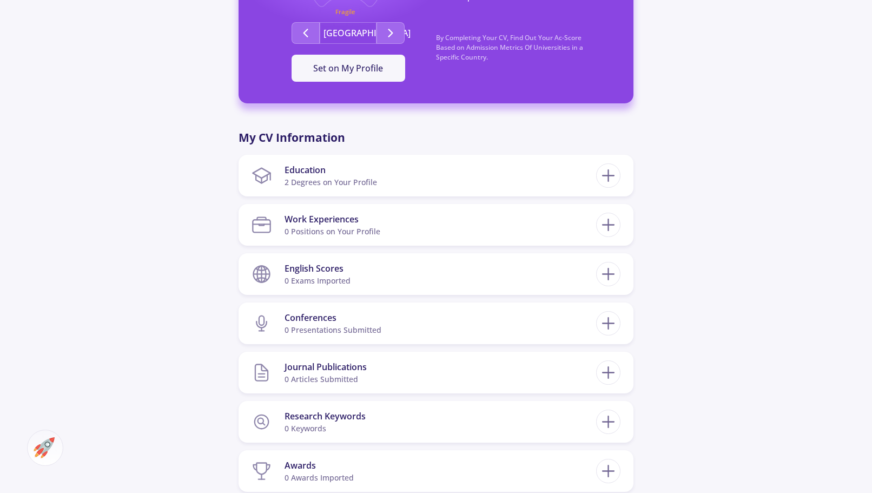
scroll to position [595, 0]
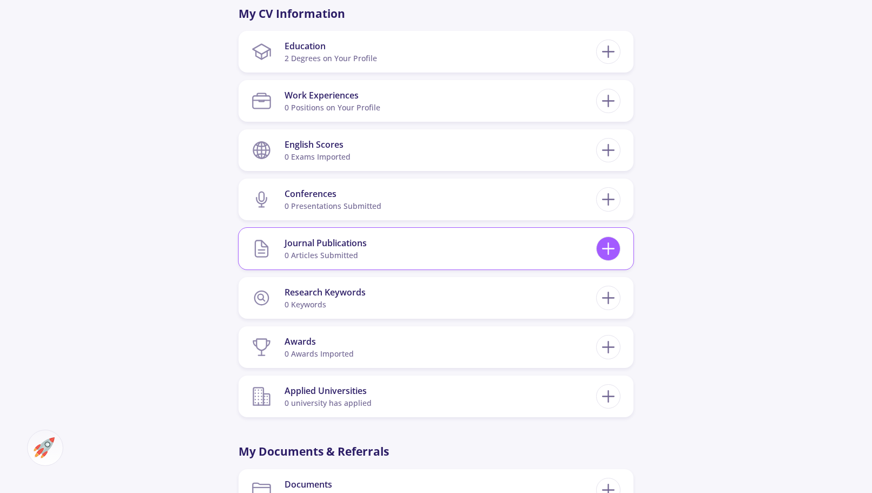
click at [607, 240] on icon at bounding box center [609, 249] width 20 height 20
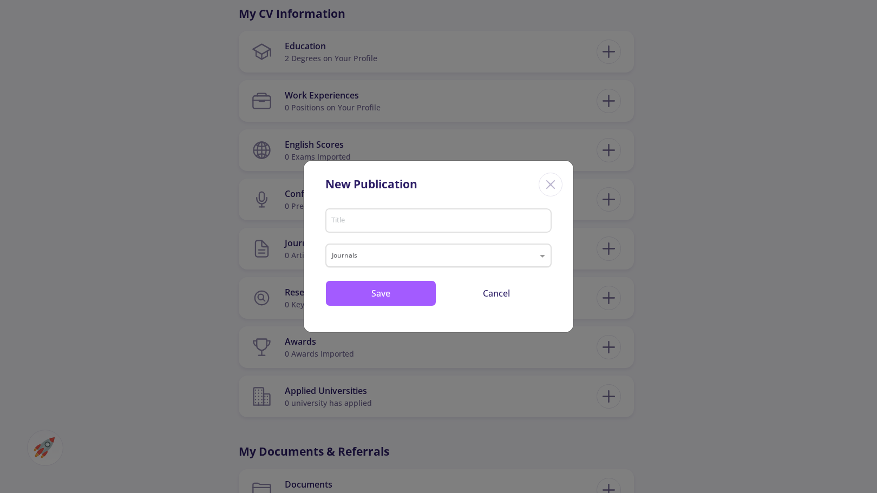
click at [520, 262] on input "text" at bounding box center [428, 257] width 192 height 13
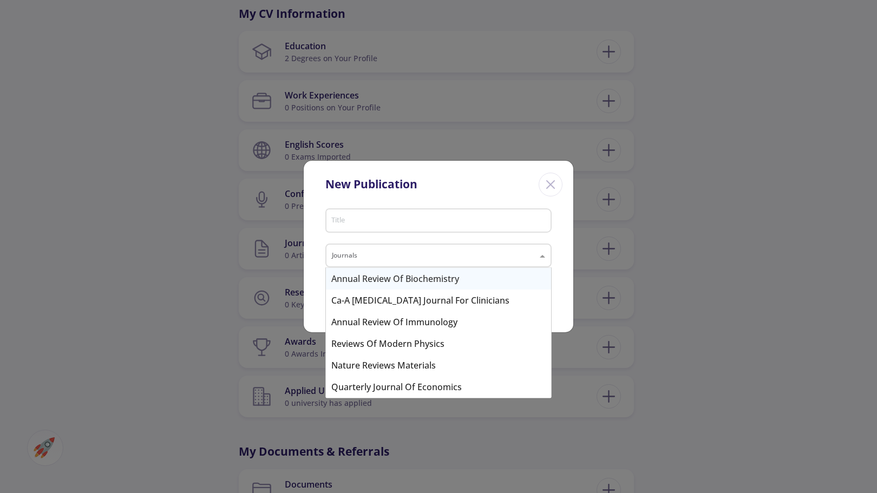
click at [550, 195] on div "Close" at bounding box center [551, 185] width 24 height 24
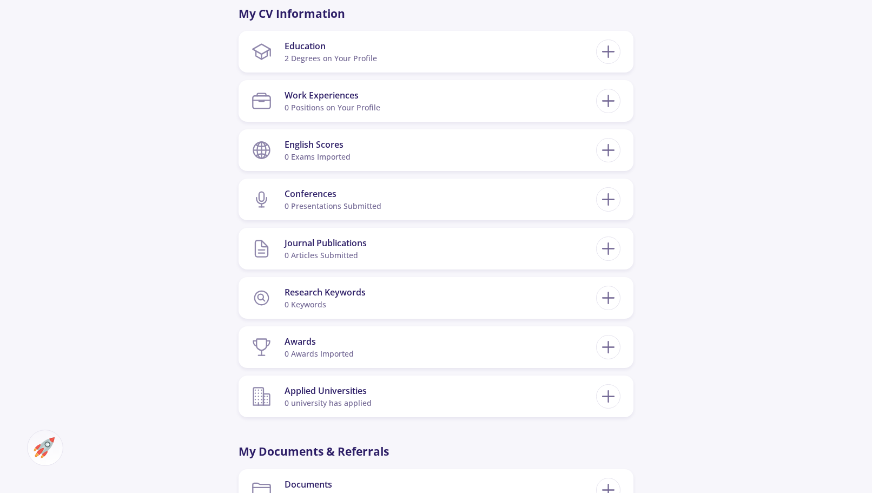
scroll to position [758, 0]
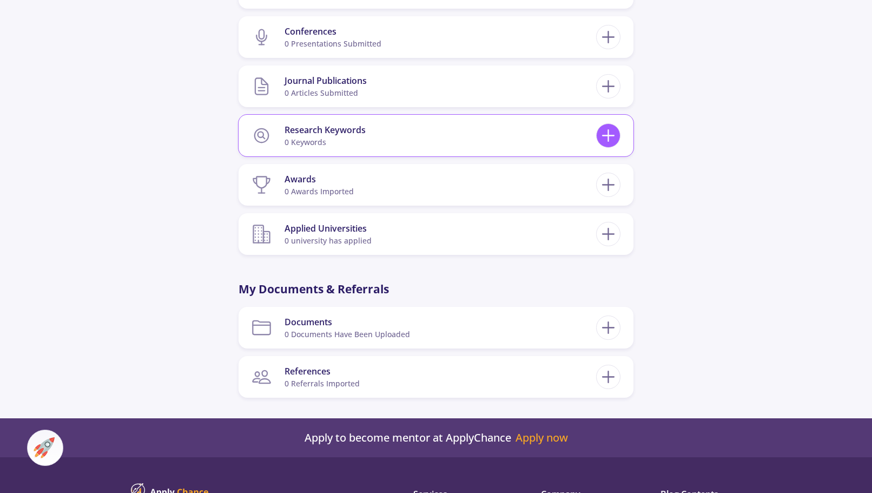
click at [606, 134] on icon at bounding box center [609, 136] width 20 height 20
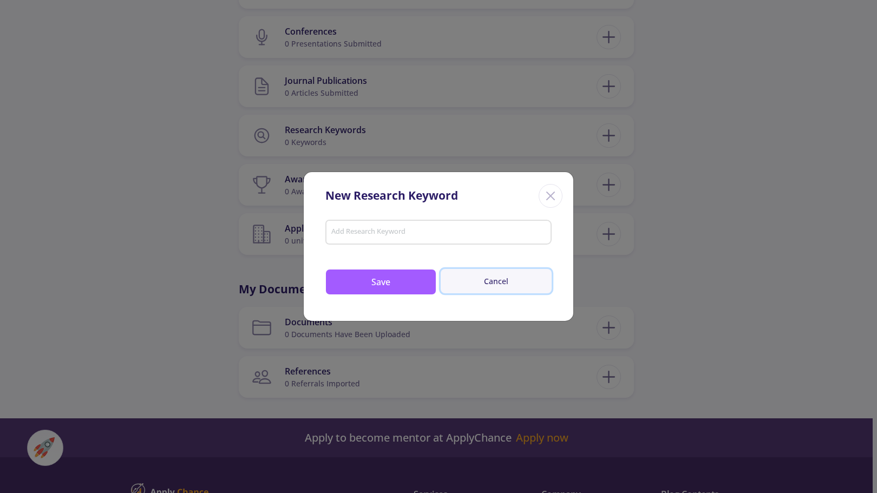
click at [512, 283] on button "Cancel" at bounding box center [496, 281] width 111 height 24
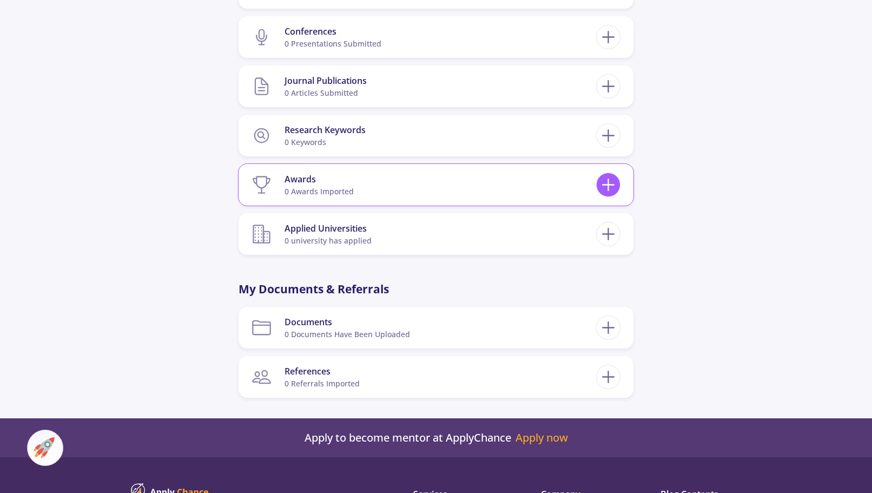
click at [615, 181] on icon at bounding box center [609, 185] width 20 height 20
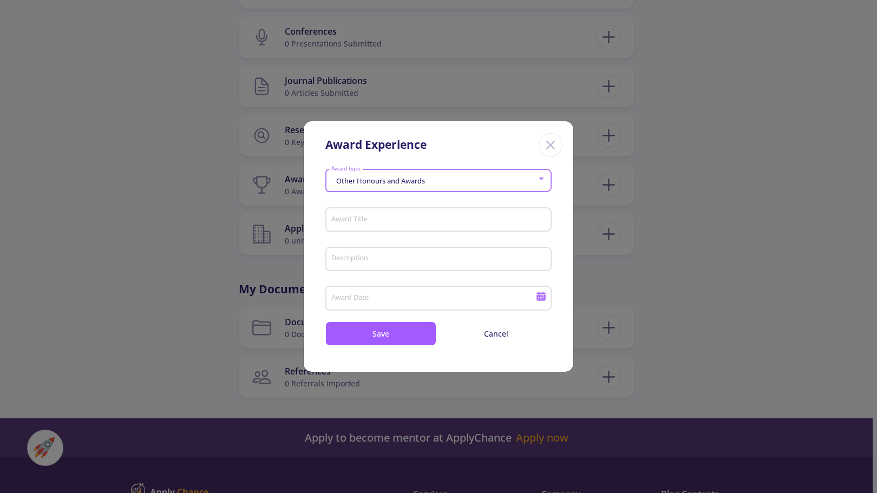
click at [497, 179] on div "Other Honours and Awards" at bounding box center [434, 181] width 206 height 8
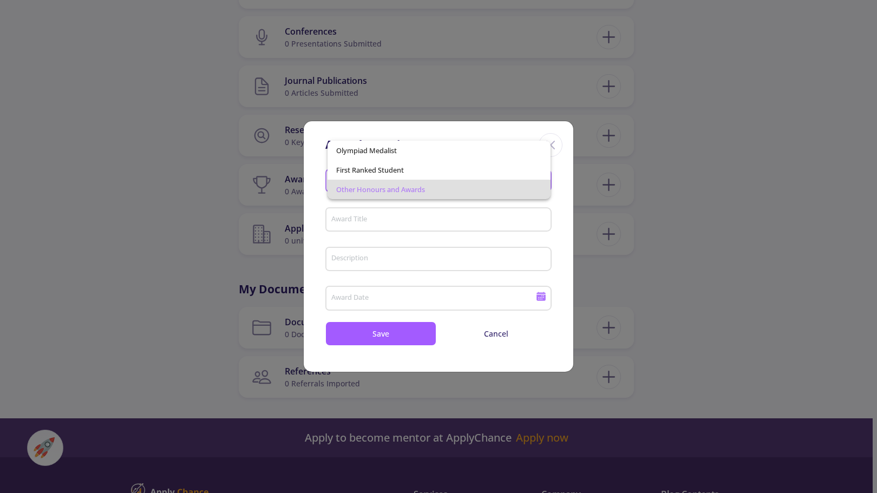
click at [556, 224] on div at bounding box center [438, 246] width 877 height 493
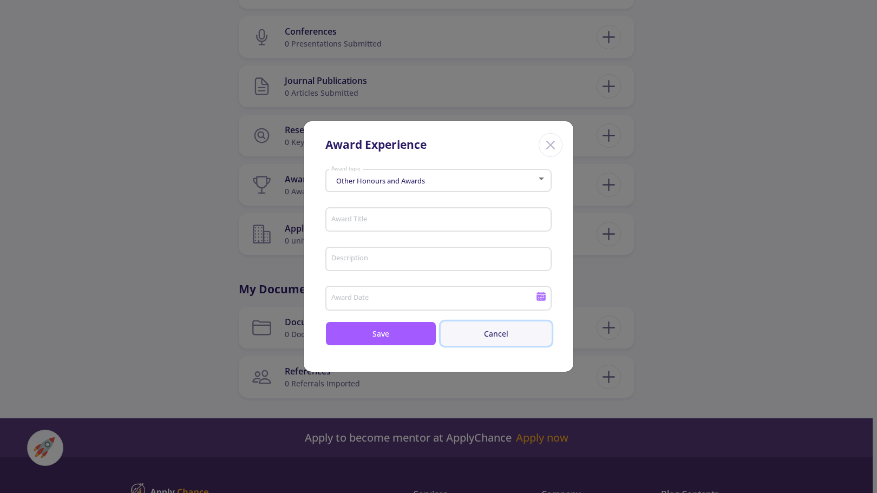
click at [498, 333] on button "Cancel" at bounding box center [496, 333] width 111 height 24
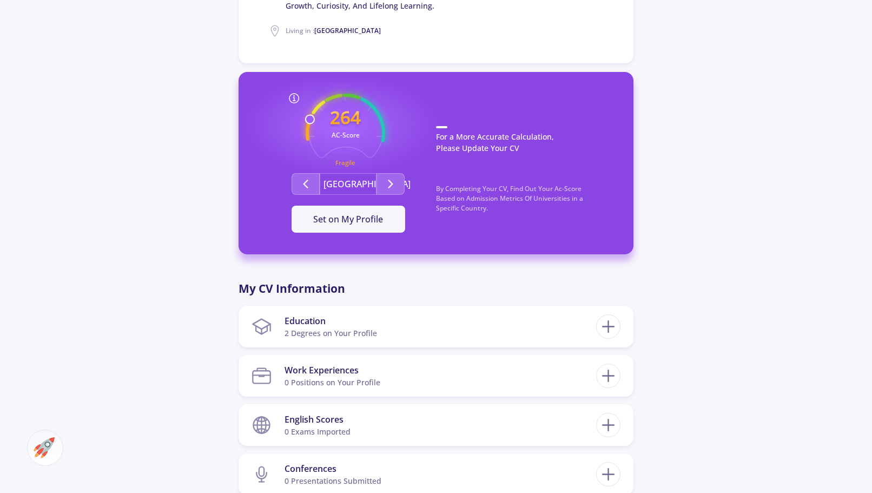
scroll to position [0, 0]
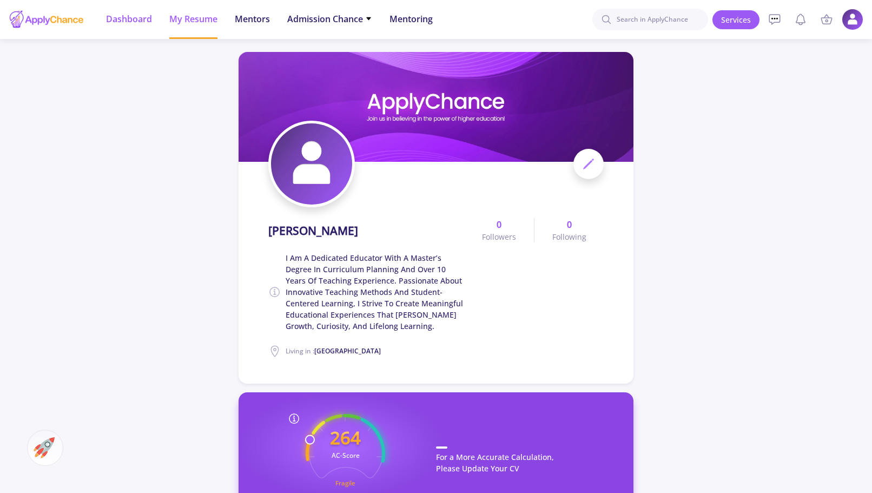
click at [139, 23] on span "Dashboard" at bounding box center [129, 18] width 46 height 13
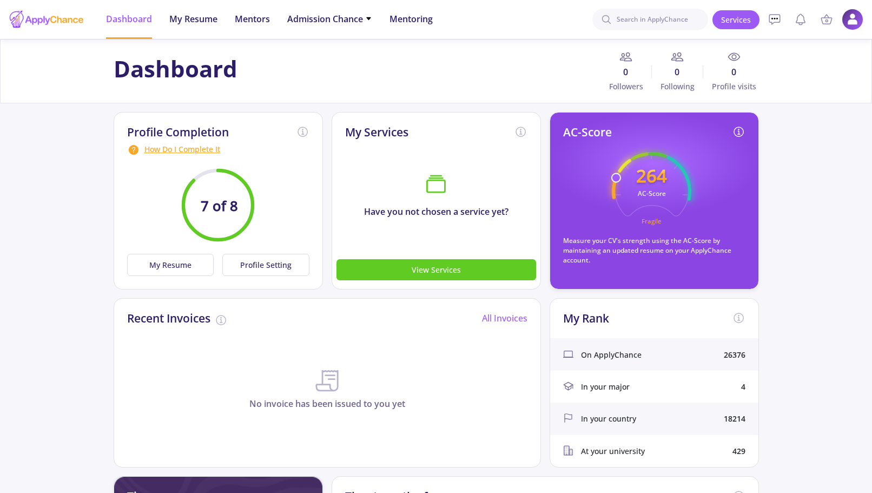
click at [188, 149] on div "How Do I Complete It" at bounding box center [218, 149] width 182 height 13
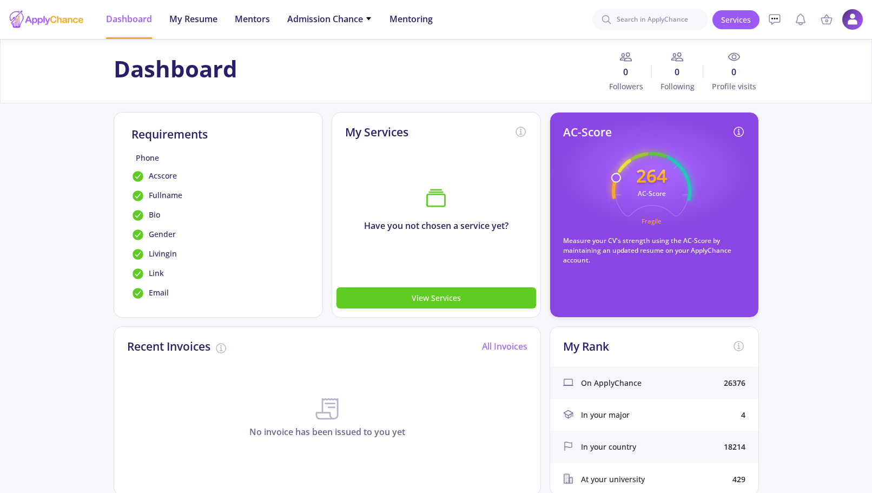
click at [133, 158] on div "Phone" at bounding box center [219, 157] width 174 height 11
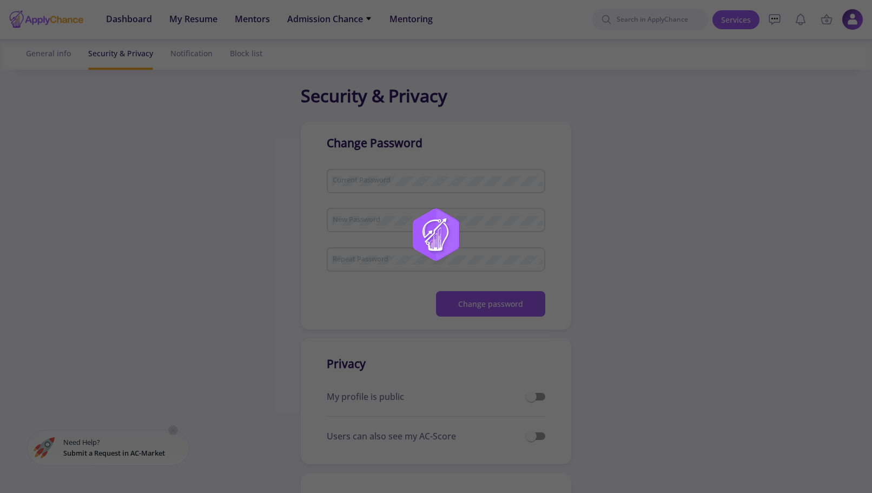
checkbox input "true"
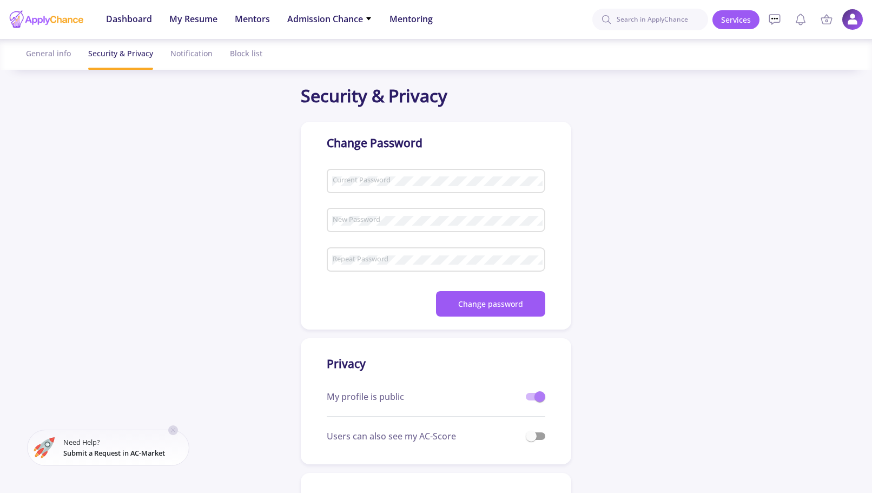
checkbox input "true"
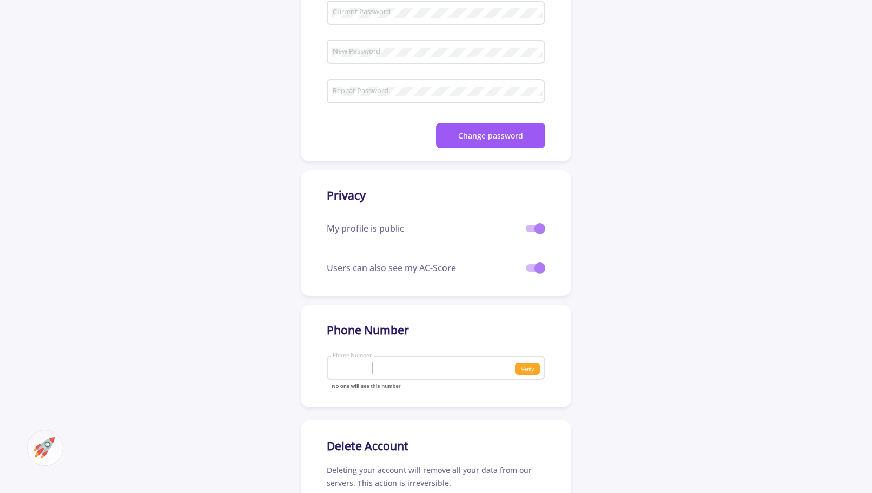
scroll to position [271, 0]
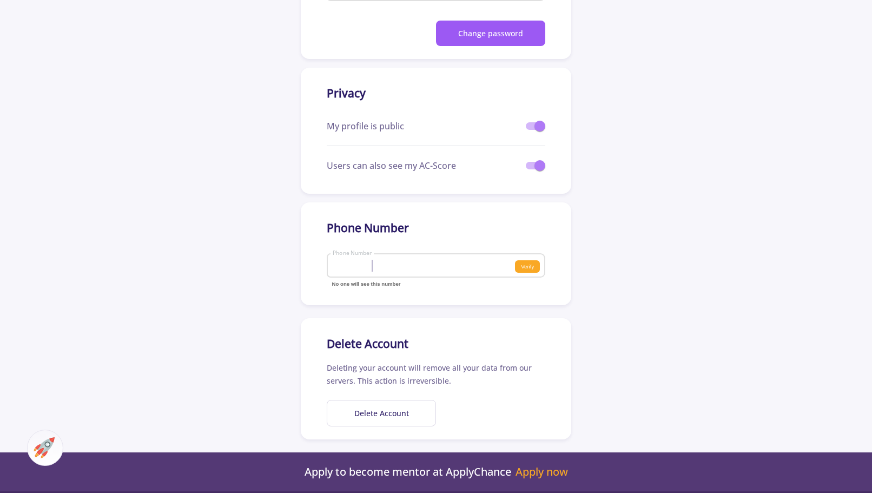
click at [361, 265] on section at bounding box center [352, 266] width 41 height 12
click at [384, 265] on div at bounding box center [387, 272] width 127 height 28
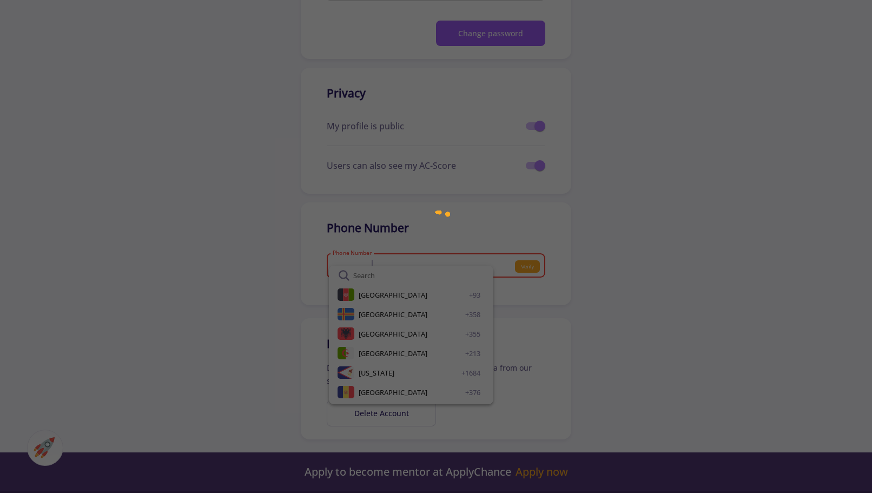
click at [363, 263] on div at bounding box center [436, 246] width 872 height 493
click at [405, 257] on img at bounding box center [436, 246] width 135 height 135
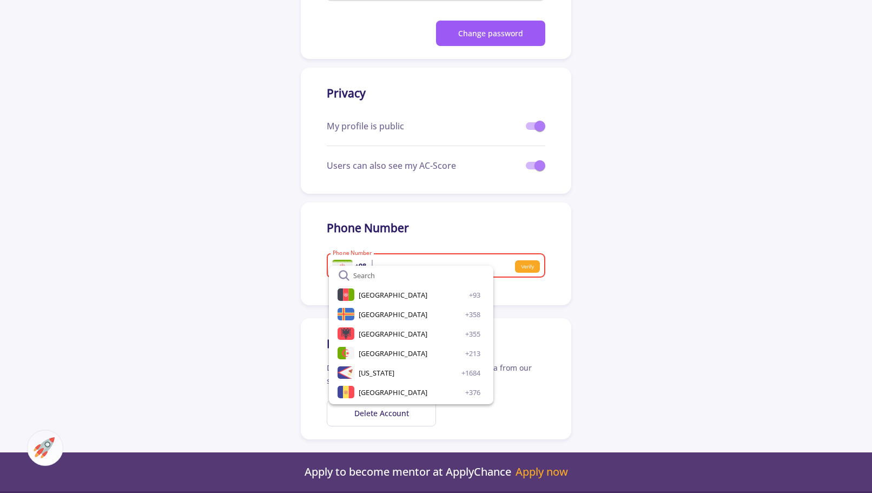
click at [582, 303] on div at bounding box center [436, 246] width 872 height 493
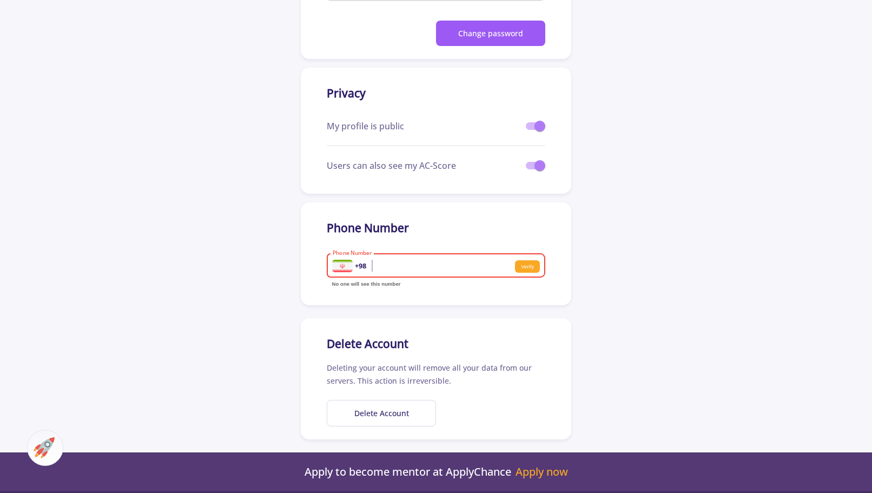
click at [633, 279] on app-security-setting "Security & Privacy Change Password Current Password New Password Upper case let…" at bounding box center [436, 125] width 872 height 627
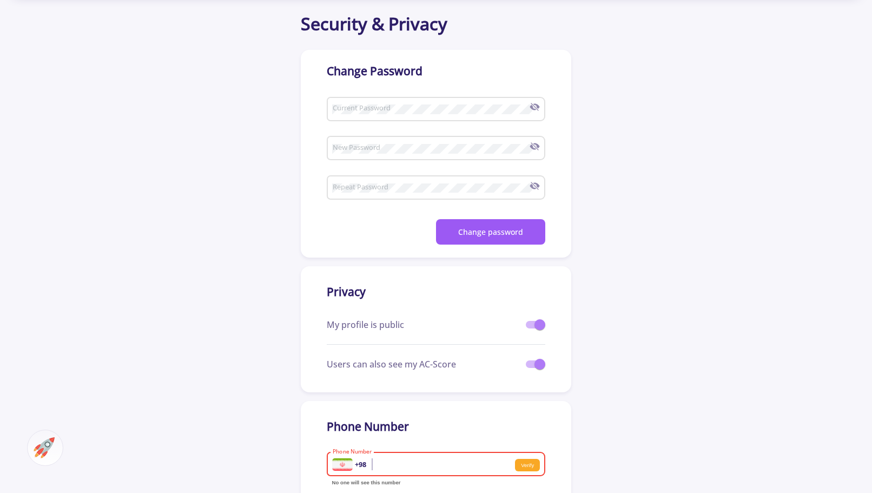
scroll to position [0, 0]
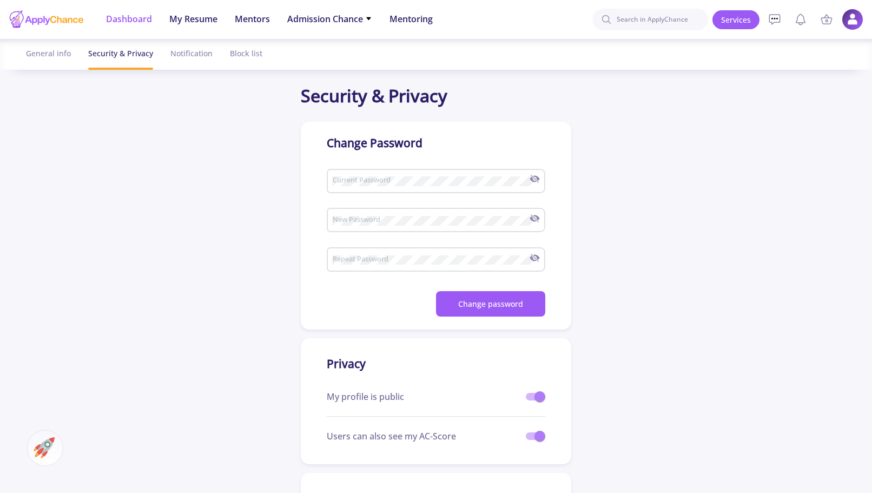
click at [129, 22] on span "Dashboard" at bounding box center [129, 18] width 46 height 13
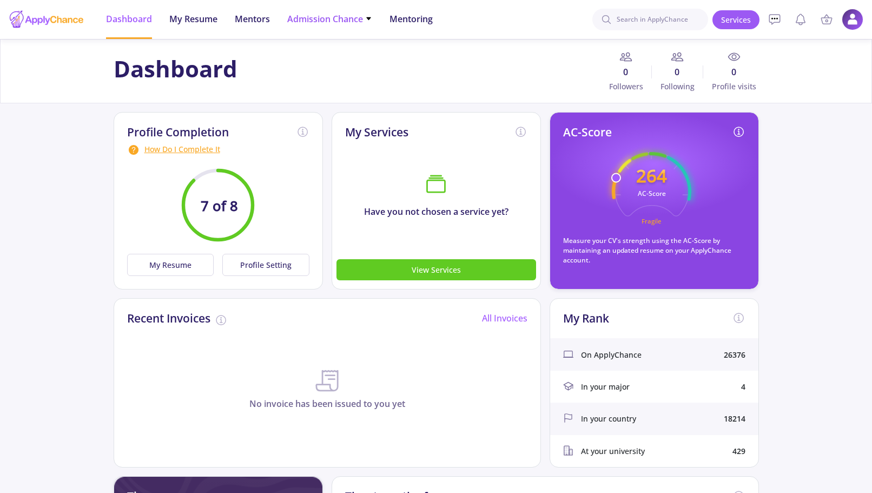
click at [316, 21] on span "Admission Chance" at bounding box center [329, 18] width 85 height 13
click at [312, 51] on link "With Minimum Requirements" at bounding box center [351, 56] width 128 height 20
click at [335, 27] on li "Admission Chance With Minimum Requirements Only My Chance of Admission" at bounding box center [329, 19] width 85 height 39
click at [369, 14] on span "Admission Chance" at bounding box center [329, 18] width 85 height 13
click at [357, 51] on link "With Minimum Requirements" at bounding box center [351, 56] width 128 height 20
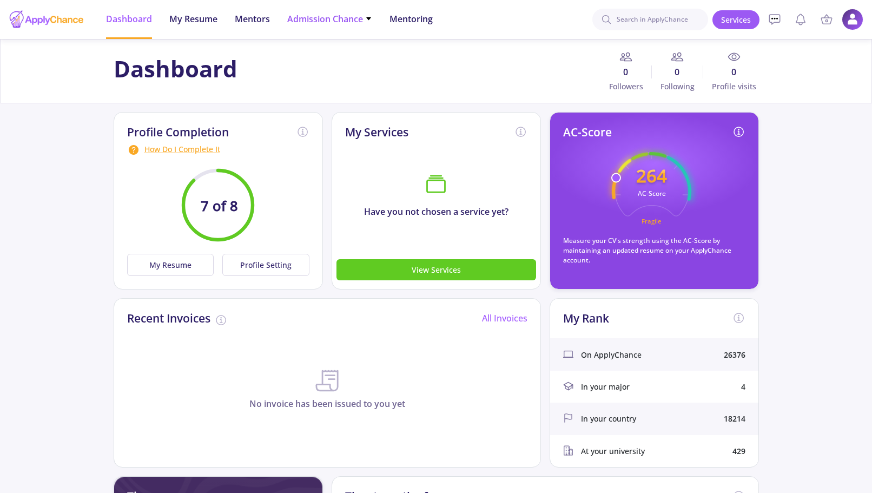
click at [366, 18] on icon at bounding box center [368, 18] width 7 height 7
click at [361, 53] on link "With Minimum Requirements" at bounding box center [351, 56] width 128 height 20
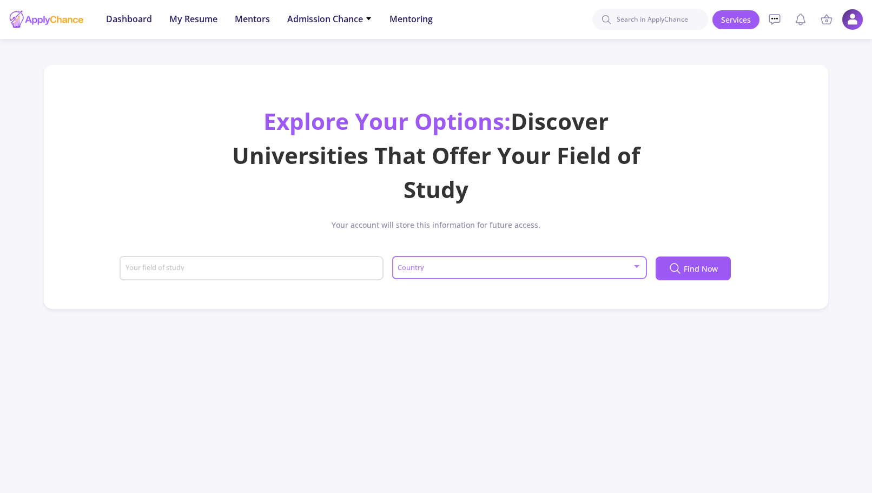
click at [502, 270] on span at bounding box center [516, 268] width 232 height 8
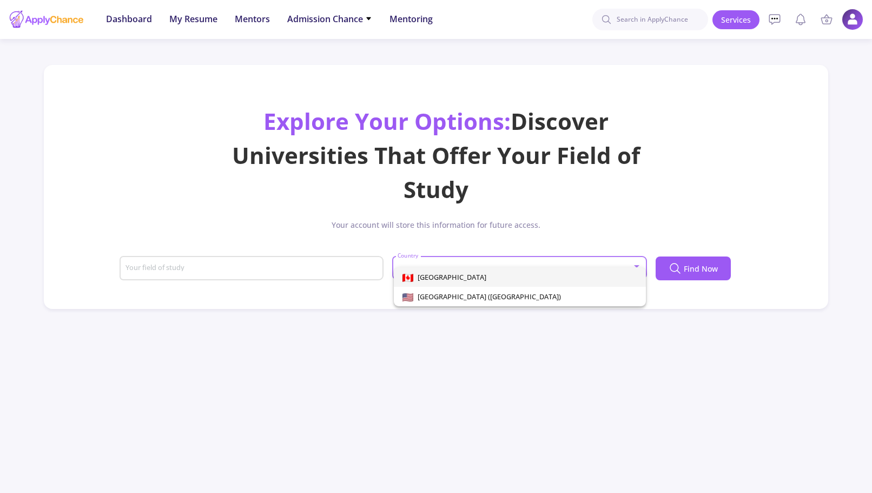
click at [240, 270] on div at bounding box center [436, 246] width 872 height 493
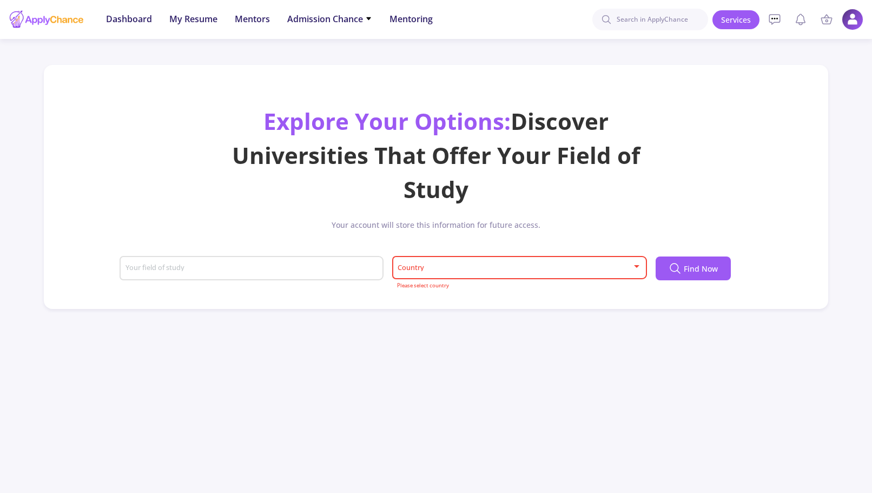
click at [239, 270] on input "Your field of study" at bounding box center [253, 269] width 256 height 10
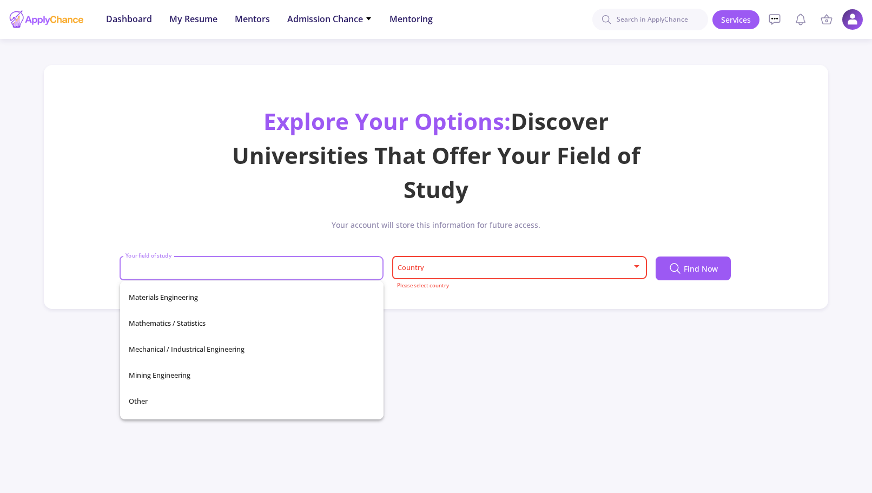
scroll to position [381, 0]
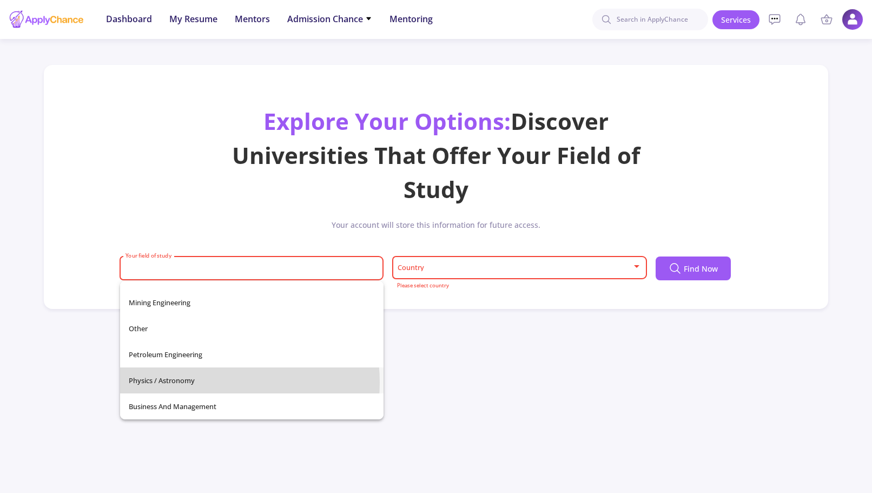
click at [202, 383] on span "Physics / Astronomy" at bounding box center [252, 380] width 246 height 26
type input "Physics / Astronomy"
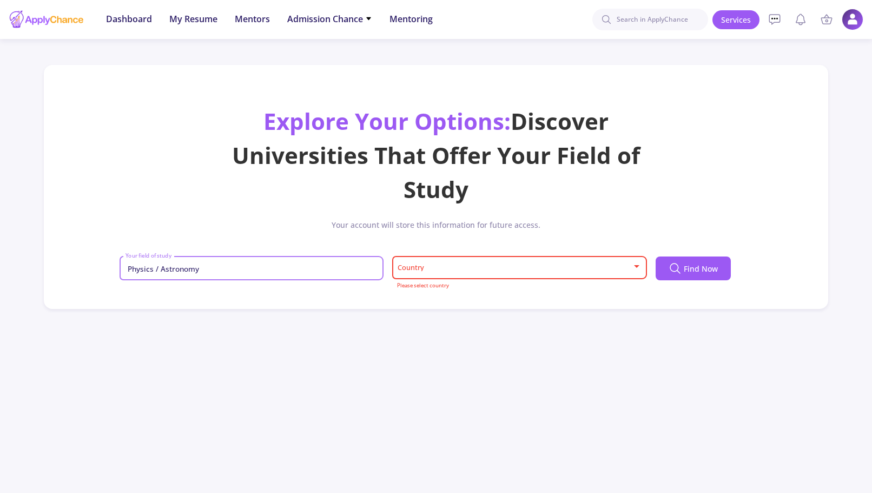
click at [441, 274] on div "Country" at bounding box center [519, 265] width 245 height 27
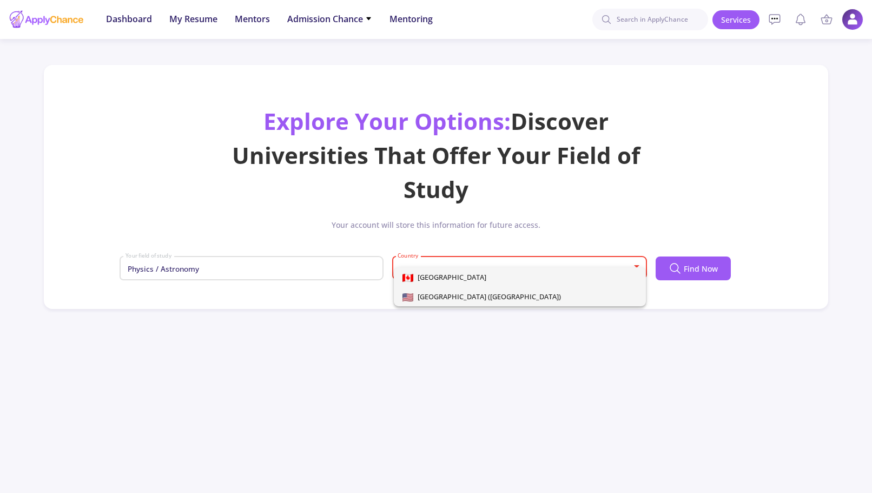
click at [428, 294] on span "[GEOGRAPHIC_DATA] ([GEOGRAPHIC_DATA])" at bounding box center [487, 297] width 148 height 10
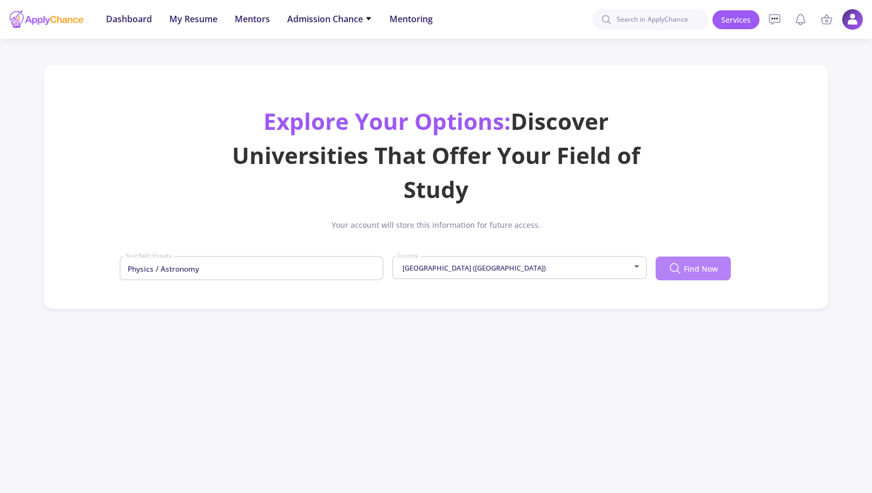
click at [680, 269] on icon at bounding box center [675, 268] width 13 height 13
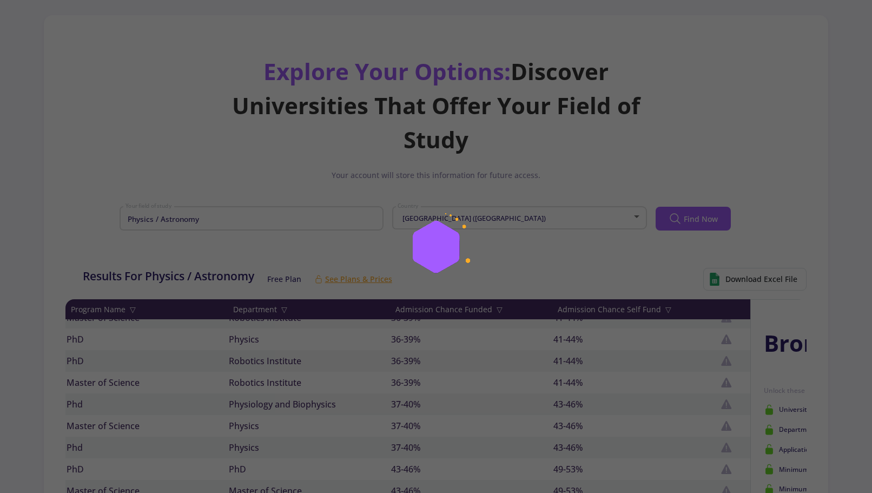
scroll to position [0, 0]
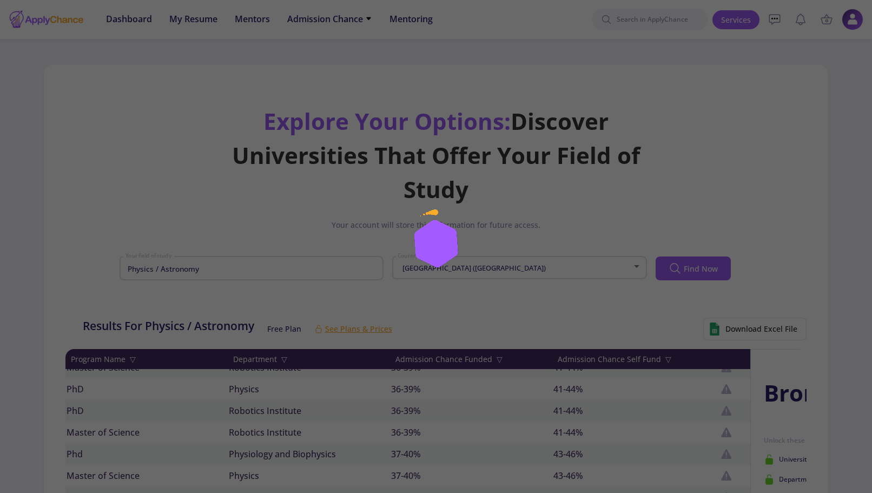
click at [235, 268] on div at bounding box center [436, 246] width 872 height 493
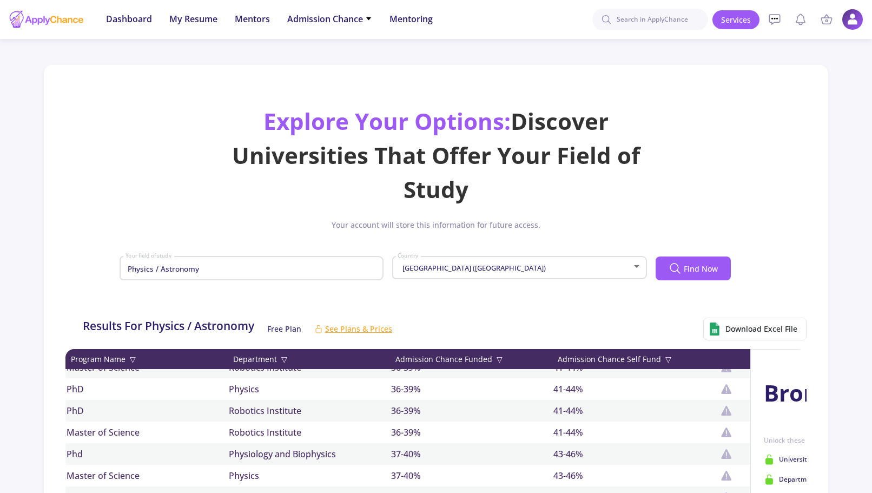
click at [313, 272] on input "Physics / Astronomy" at bounding box center [253, 269] width 256 height 10
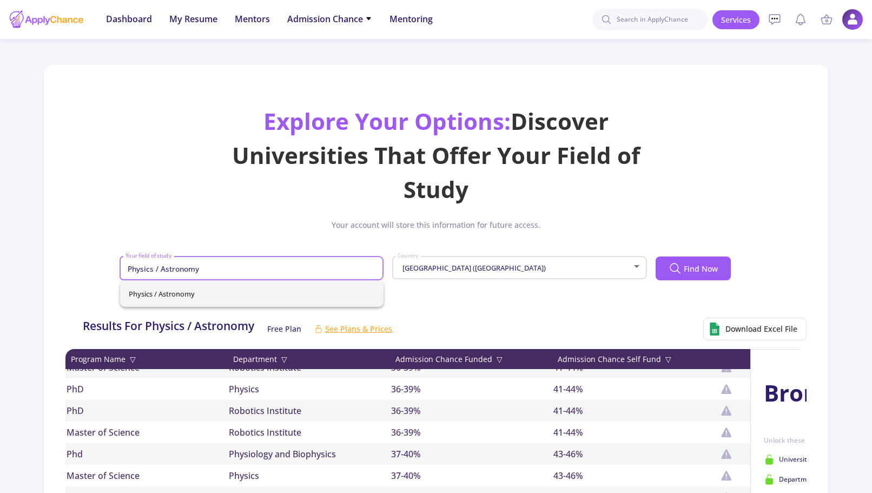
click at [313, 272] on input "Physics / Astronomy" at bounding box center [253, 269] width 256 height 10
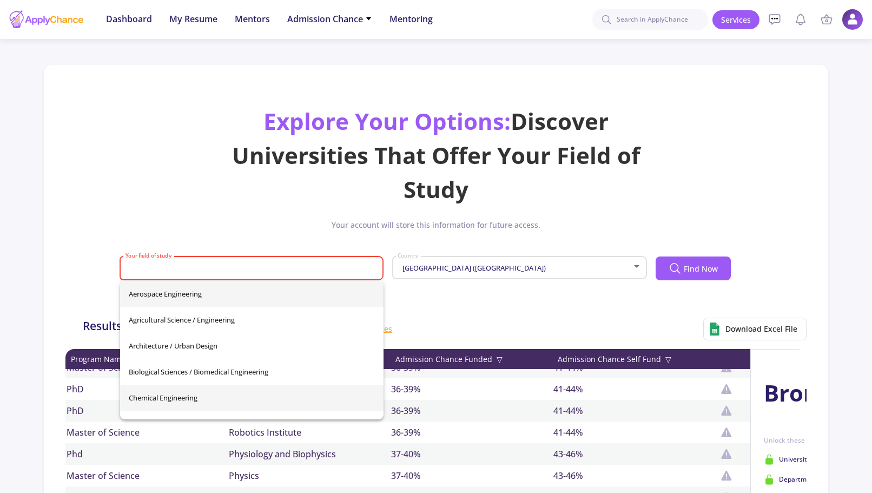
click at [161, 397] on span "Chemical Engineering" at bounding box center [252, 398] width 246 height 26
type input "Chemical Engineering"
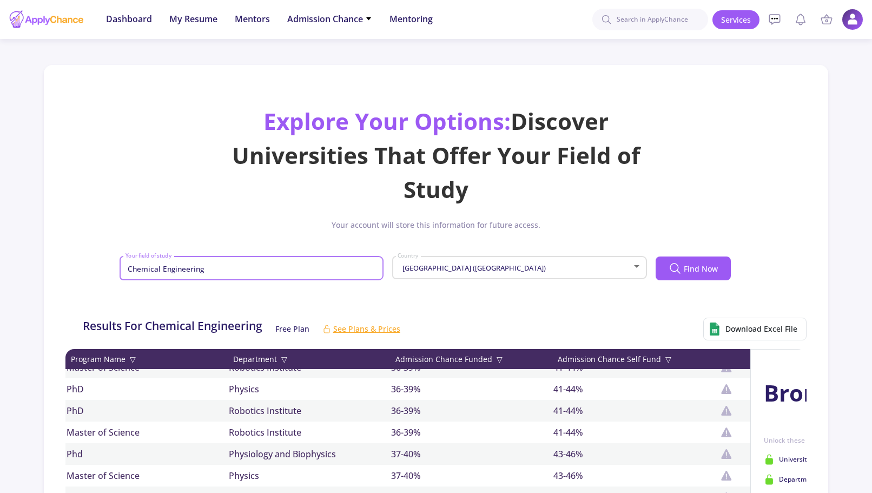
click at [453, 274] on div "[GEOGRAPHIC_DATA] ([GEOGRAPHIC_DATA]) Country" at bounding box center [519, 265] width 245 height 27
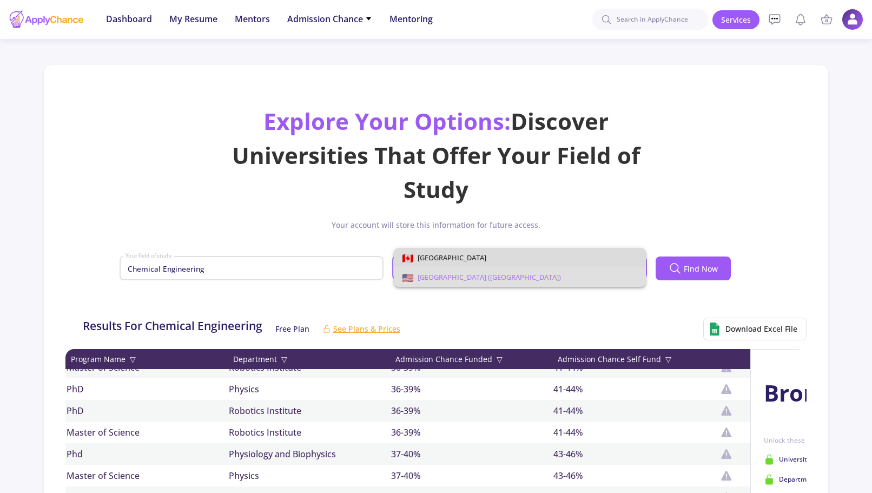
click at [420, 255] on span "[GEOGRAPHIC_DATA]" at bounding box center [449, 258] width 73 height 10
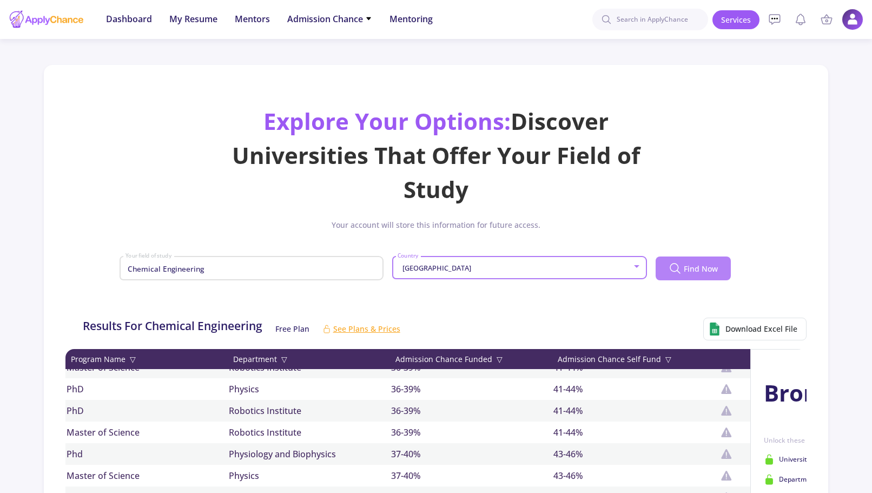
click at [678, 272] on icon at bounding box center [675, 268] width 13 height 13
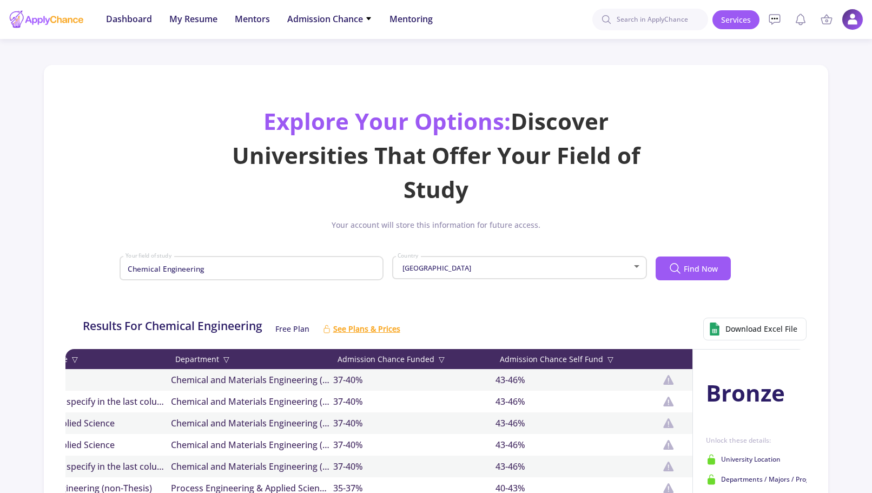
click at [380, 330] on span "See Plans & Prices" at bounding box center [366, 328] width 67 height 11
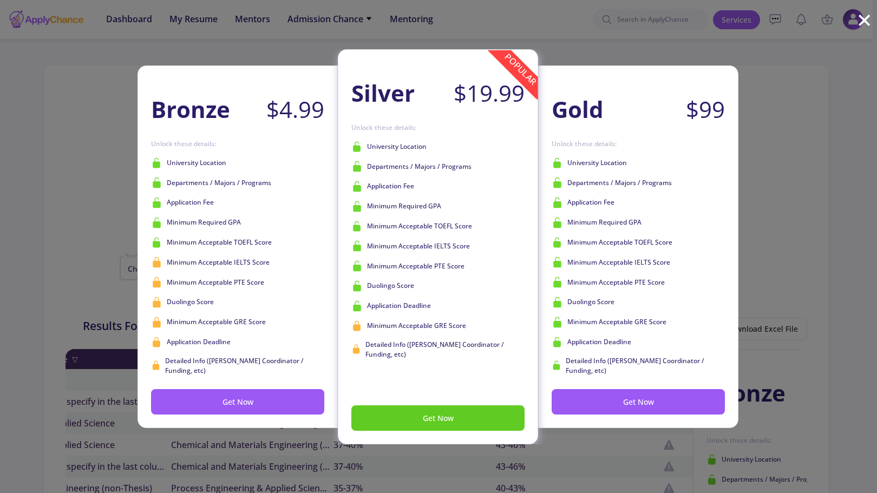
click at [783, 201] on div "Bronze $4.99 Get Now Unlock these details: University Location Departments / Ma…" at bounding box center [438, 246] width 877 height 493
